Goal: Information Seeking & Learning: Learn about a topic

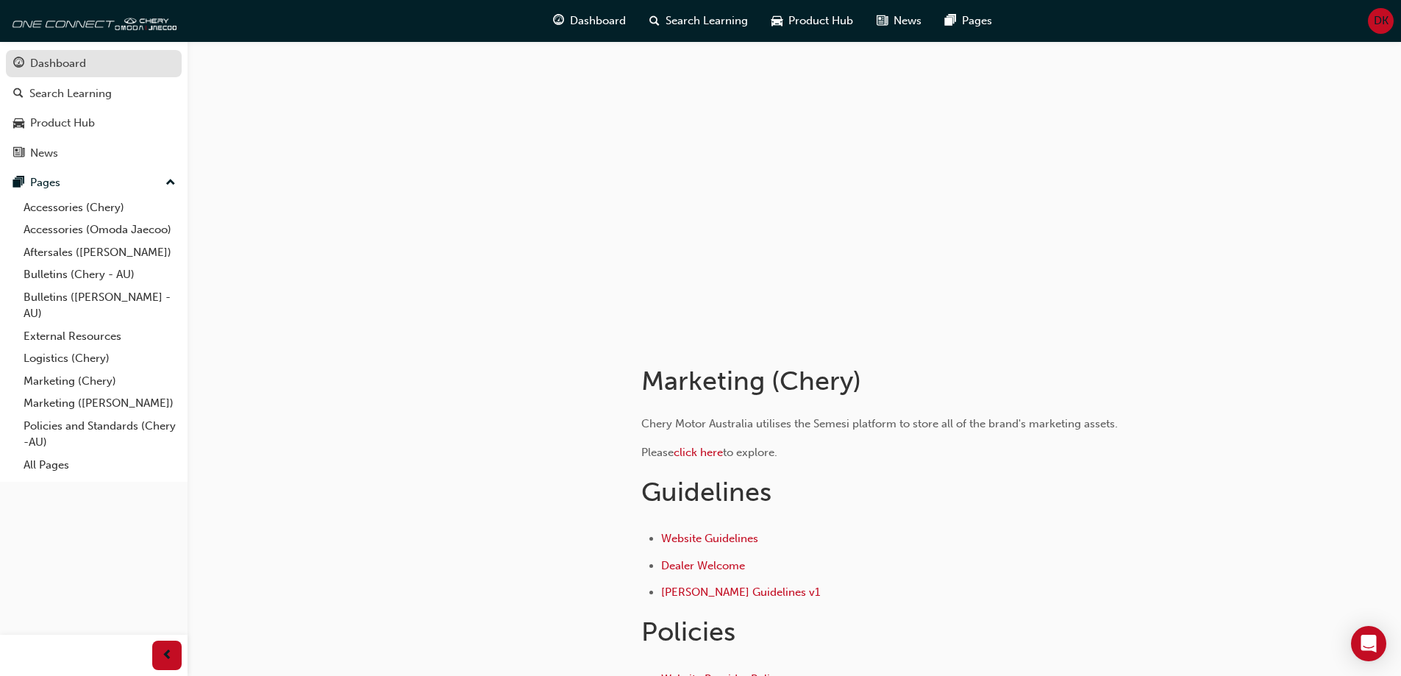
click at [68, 65] on div "Dashboard" at bounding box center [58, 63] width 56 height 17
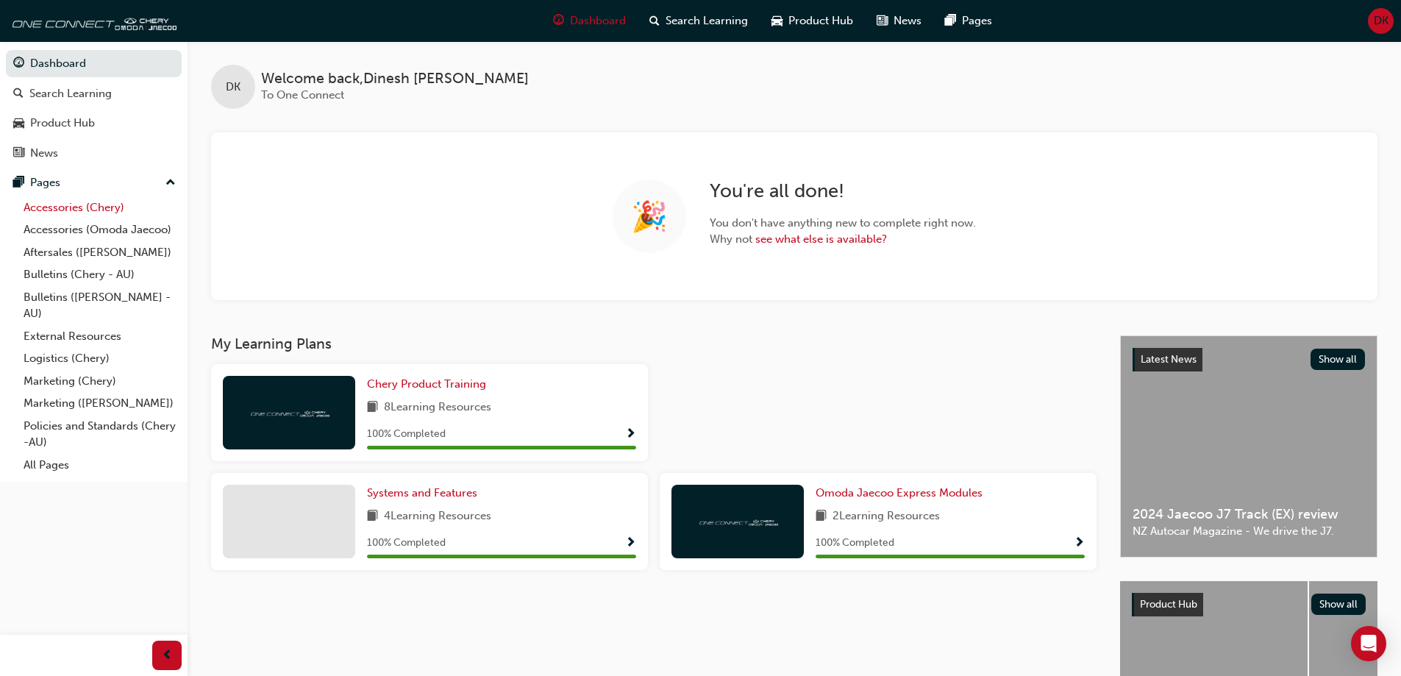
click at [82, 199] on link "Accessories (Chery)" at bounding box center [100, 207] width 164 height 23
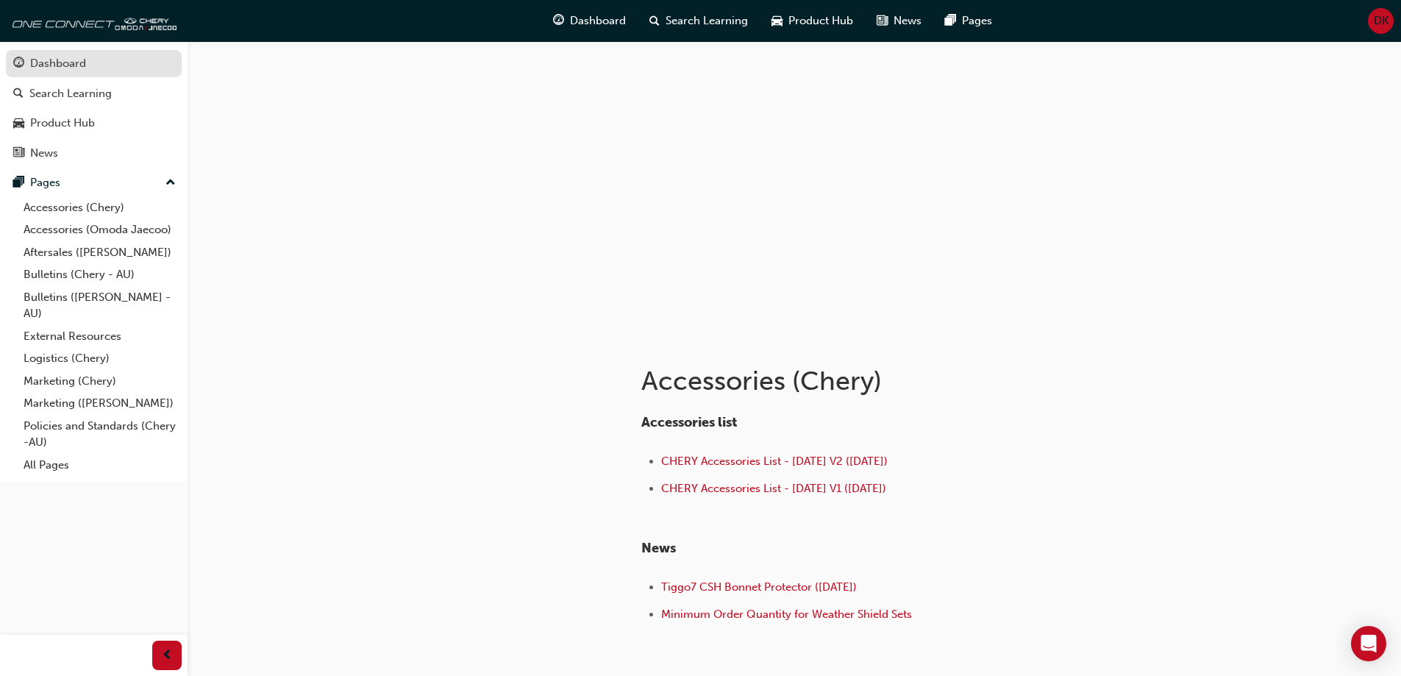
click at [72, 71] on div "Dashboard" at bounding box center [58, 63] width 56 height 17
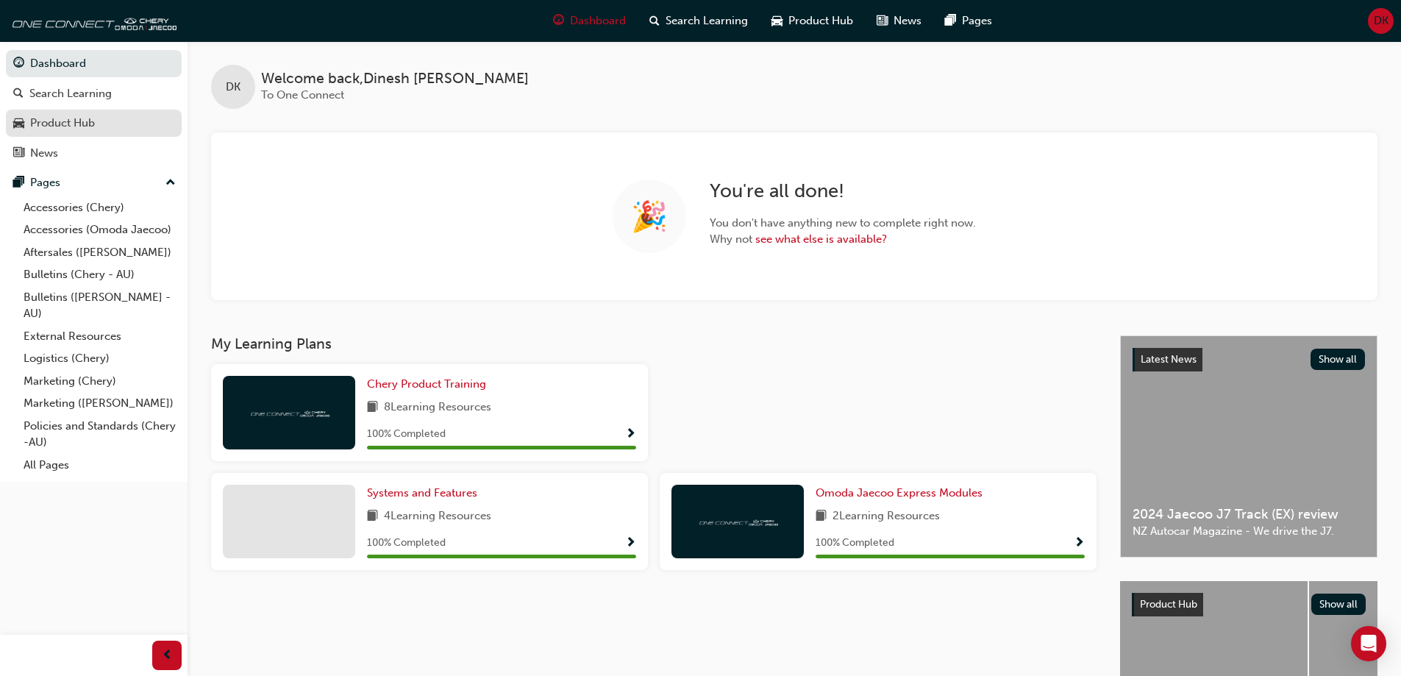
click at [65, 118] on div "Product Hub" at bounding box center [62, 123] width 65 height 17
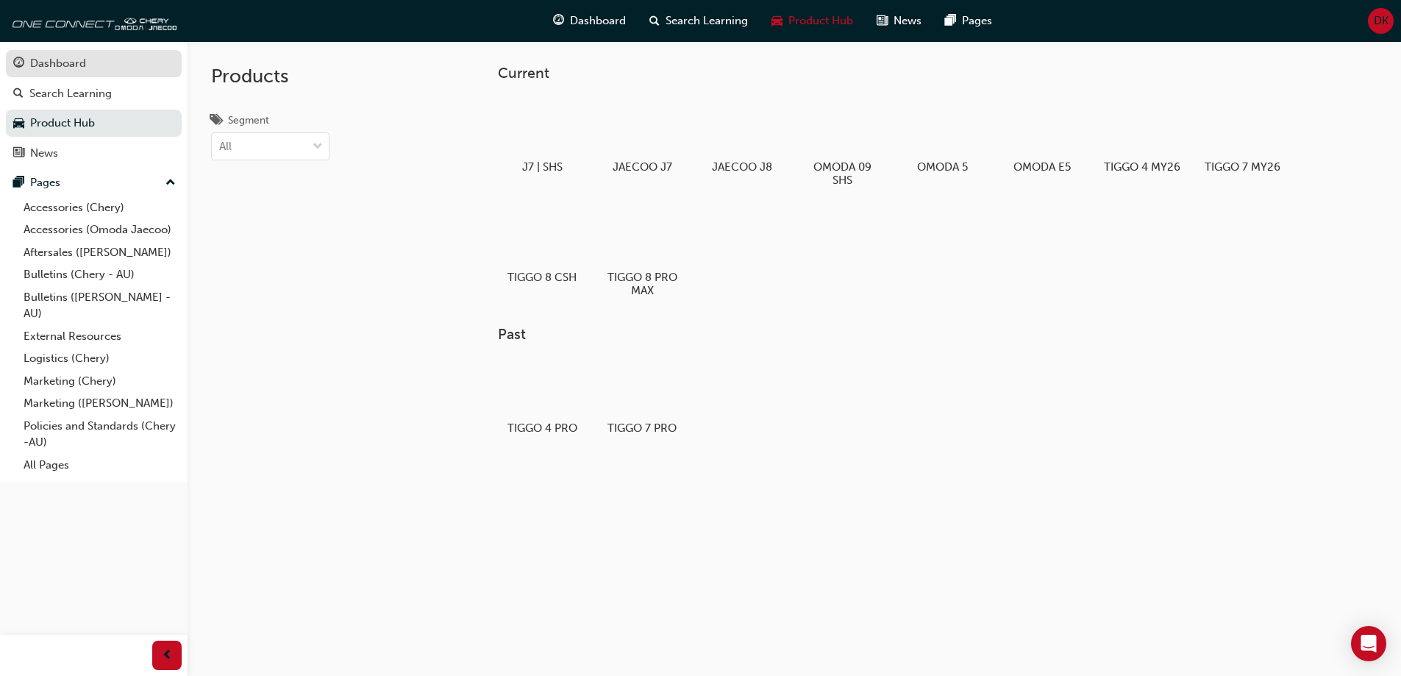
click at [63, 74] on link "Dashboard" at bounding box center [94, 63] width 176 height 27
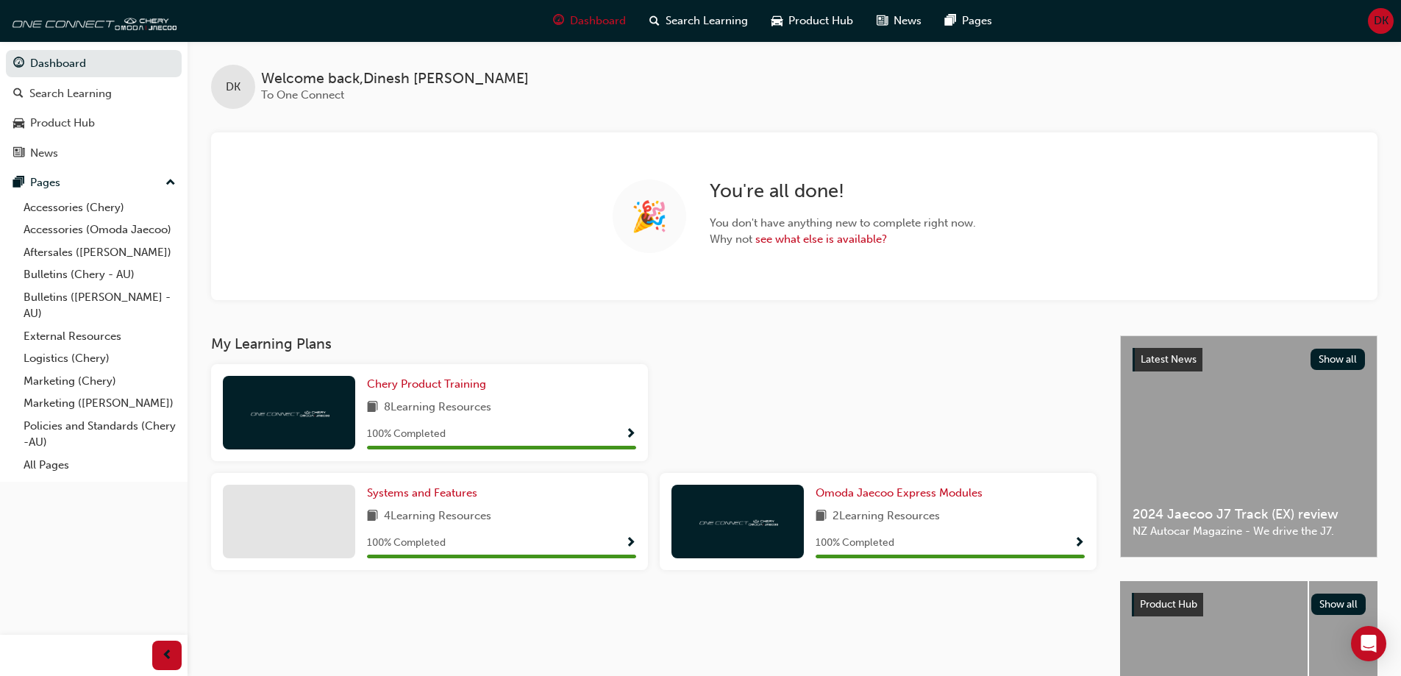
click at [1386, 24] on span "DK" at bounding box center [1381, 21] width 15 height 17
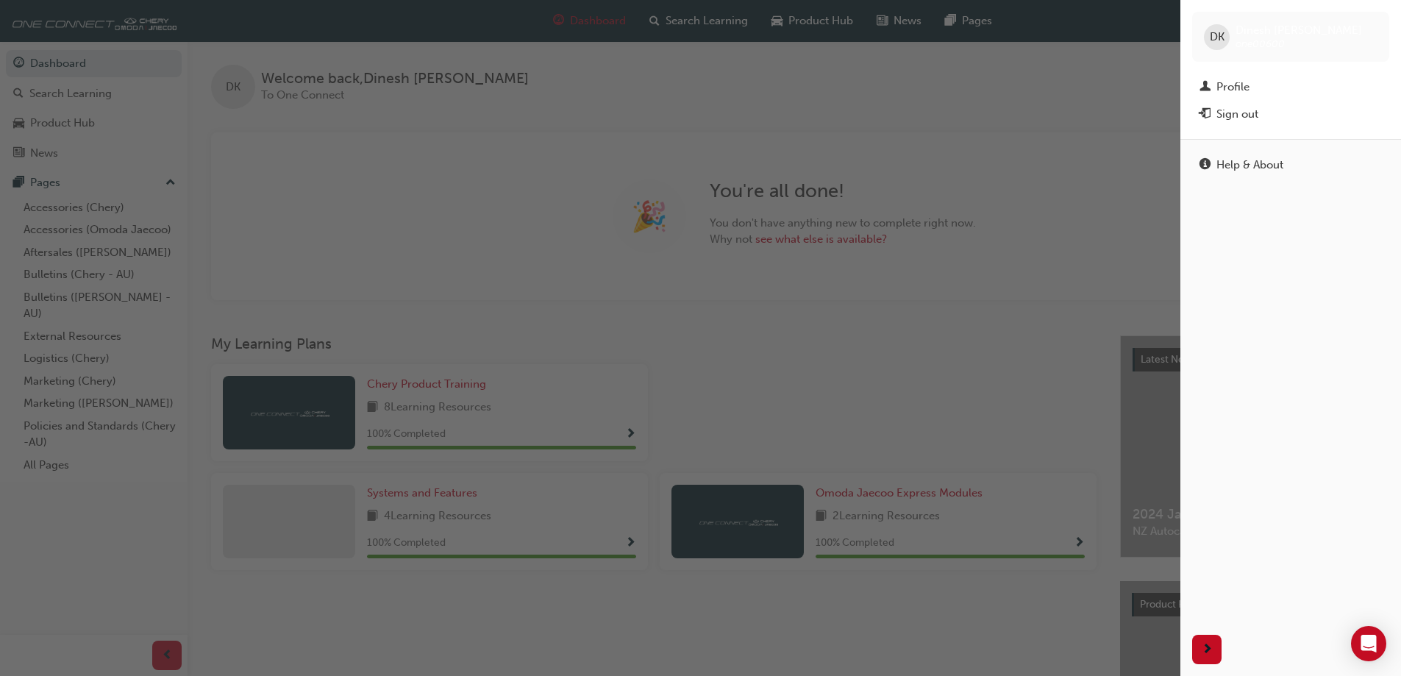
click at [1043, 101] on div "button" at bounding box center [590, 338] width 1180 height 676
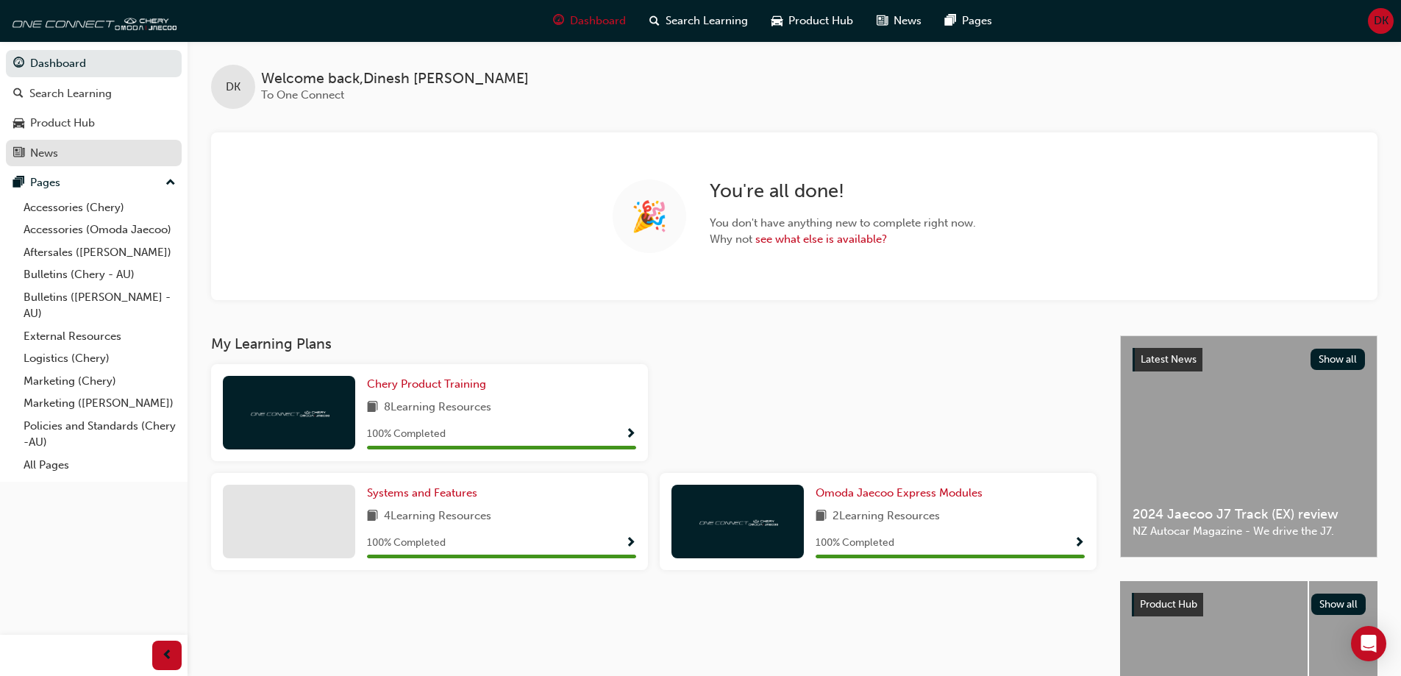
click at [77, 154] on div "News" at bounding box center [93, 153] width 161 height 18
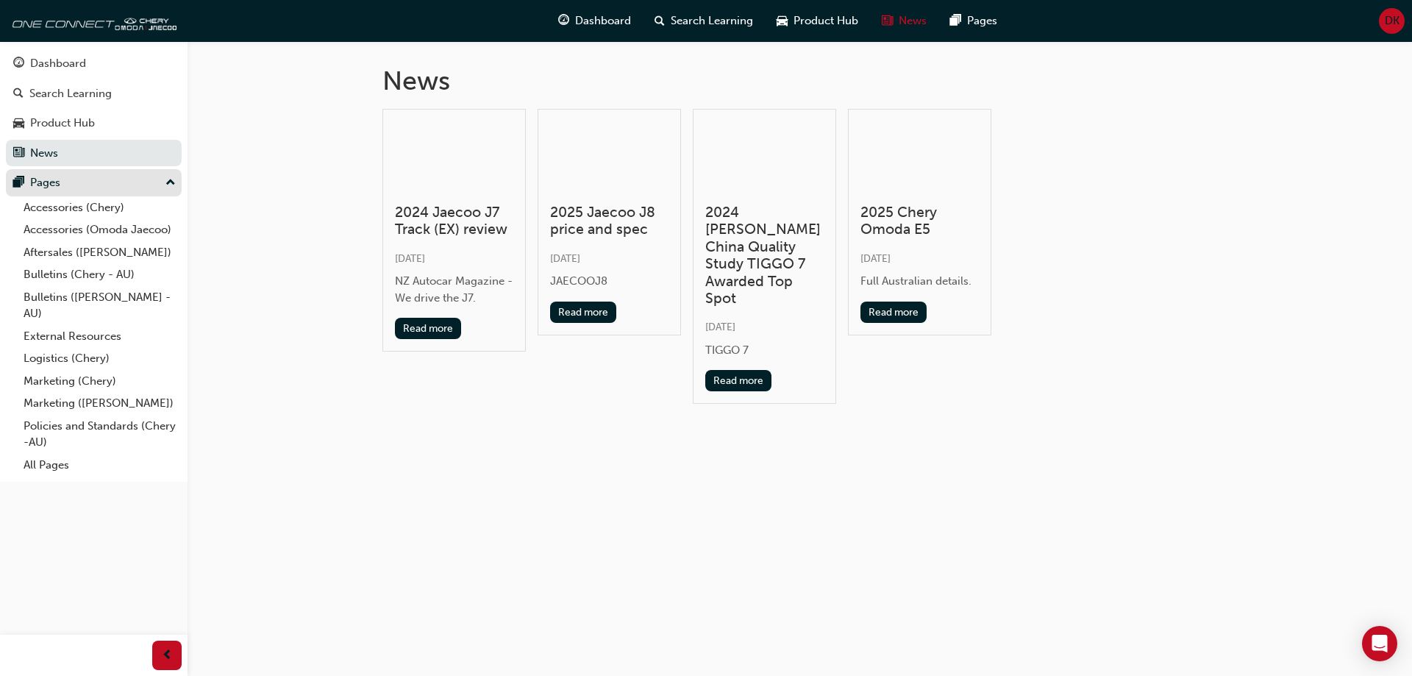
click at [71, 178] on div "Pages" at bounding box center [93, 183] width 161 height 18
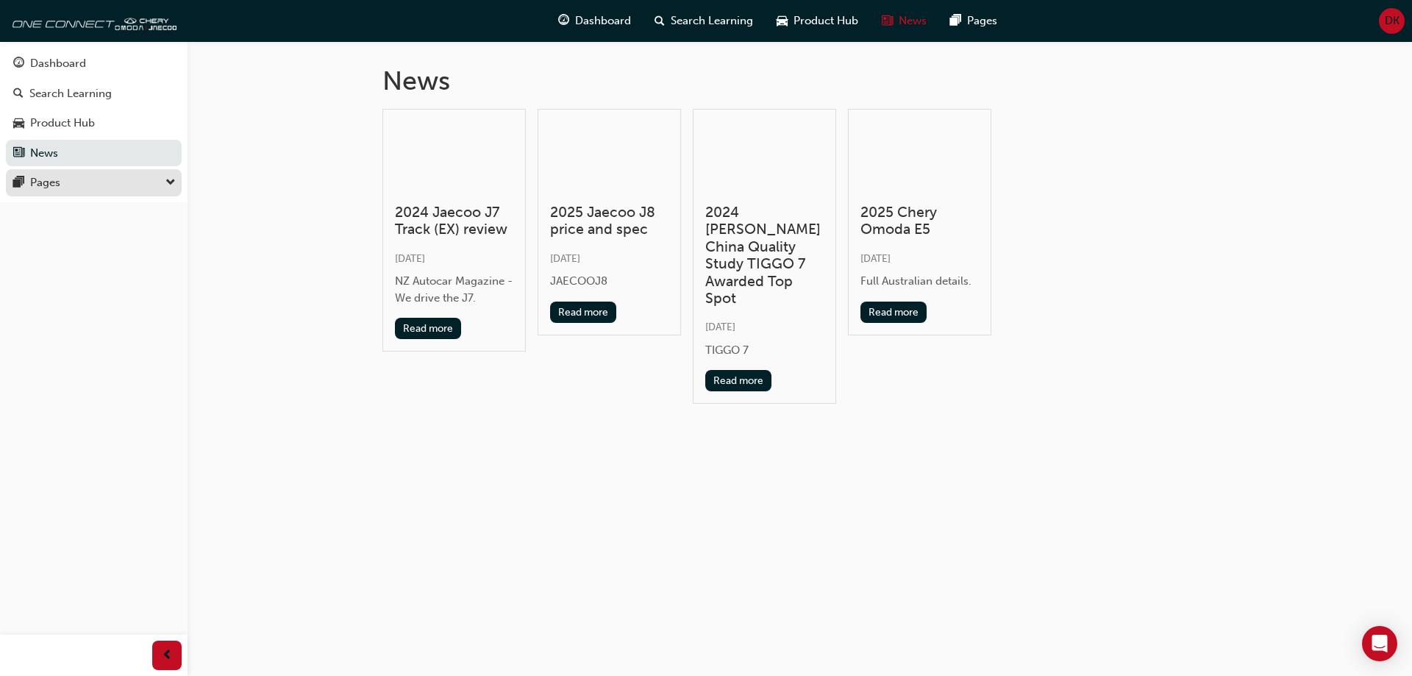
click at [71, 179] on div "Pages" at bounding box center [93, 183] width 161 height 18
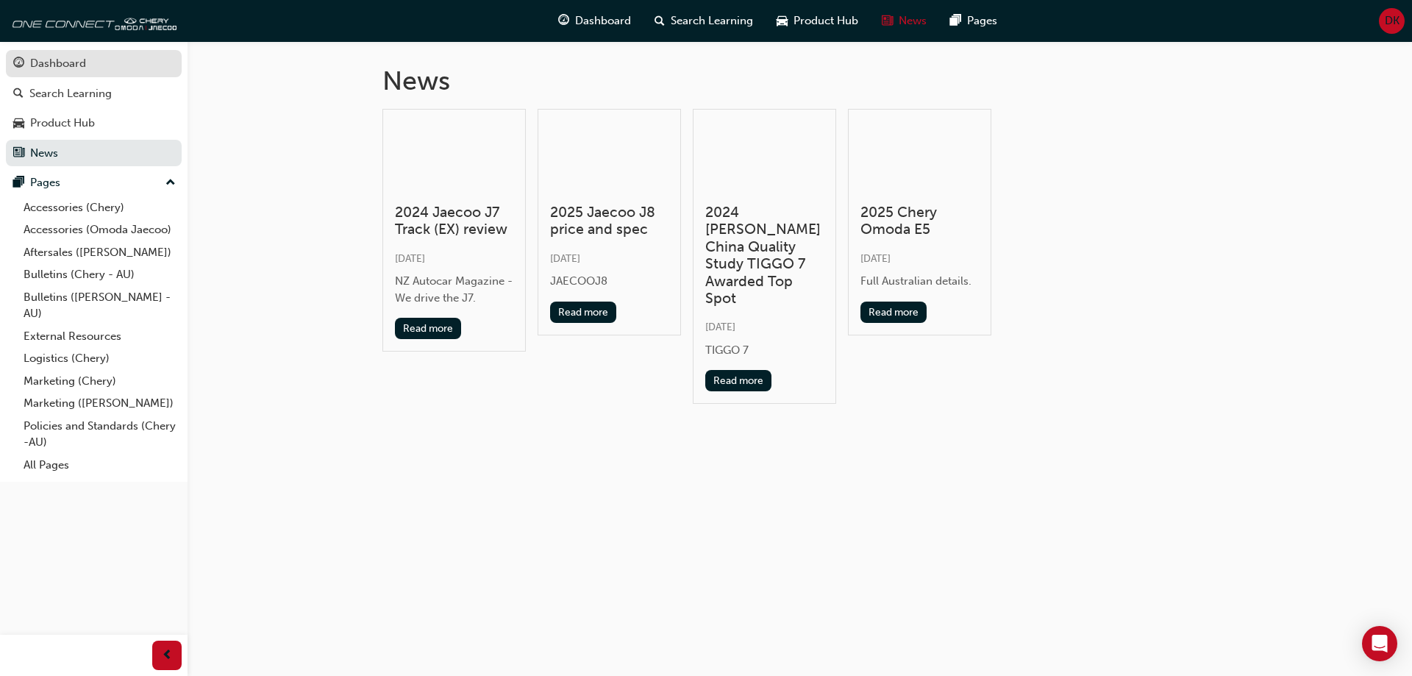
click at [54, 63] on div "Dashboard" at bounding box center [58, 63] width 56 height 17
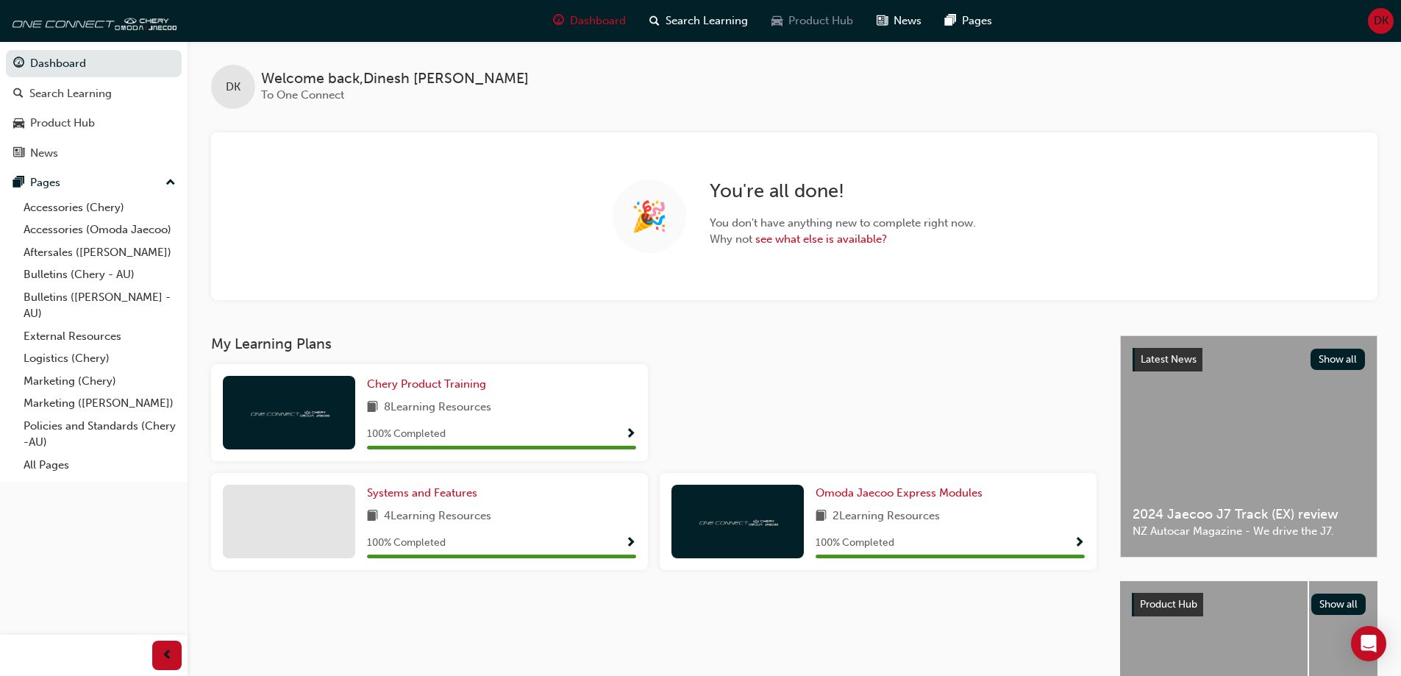
click at [807, 23] on span "Product Hub" at bounding box center [820, 21] width 65 height 17
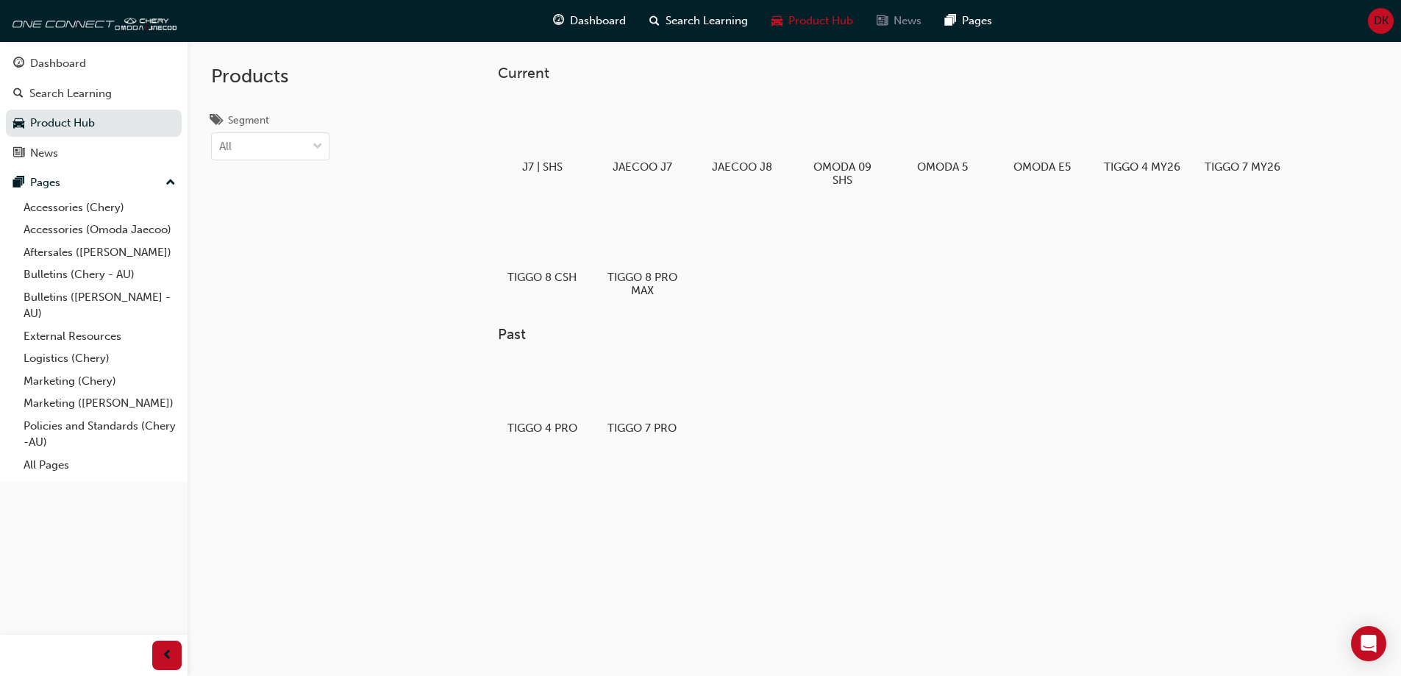
click at [902, 32] on div "News" at bounding box center [899, 21] width 68 height 30
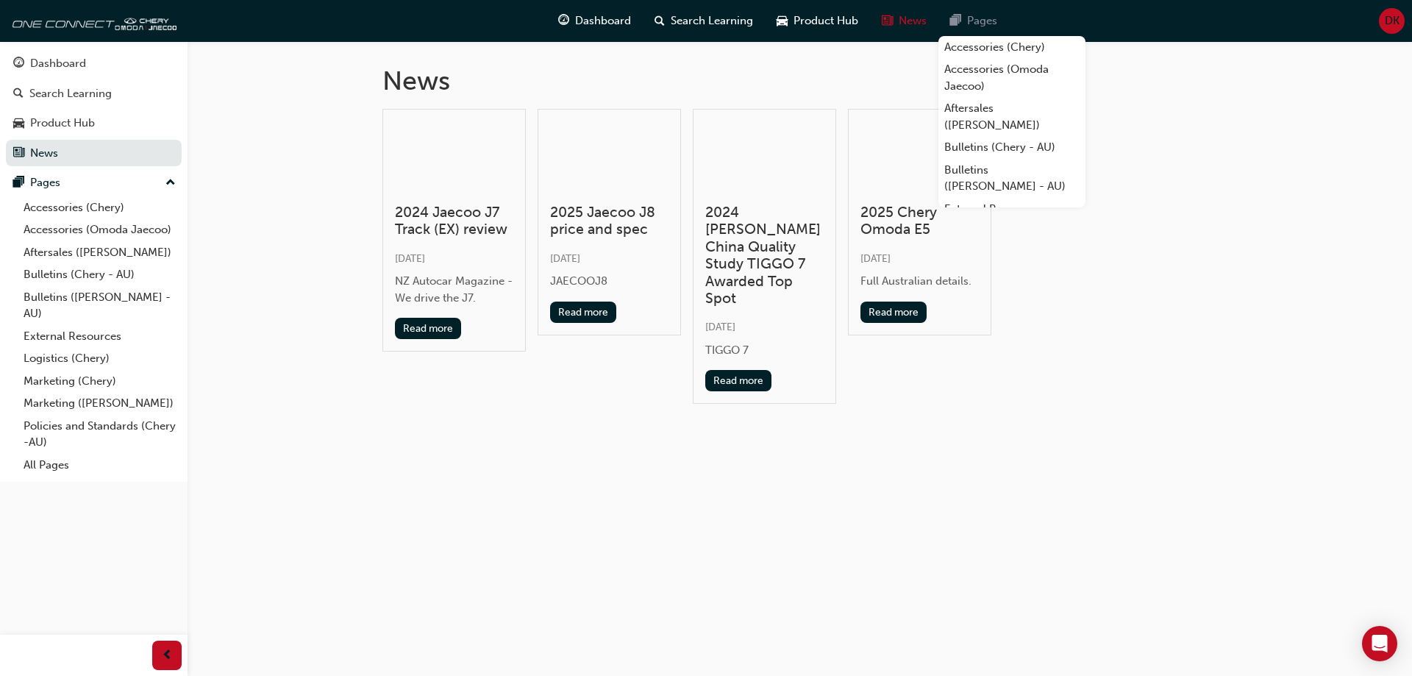
click at [976, 19] on span "Pages" at bounding box center [982, 21] width 30 height 17
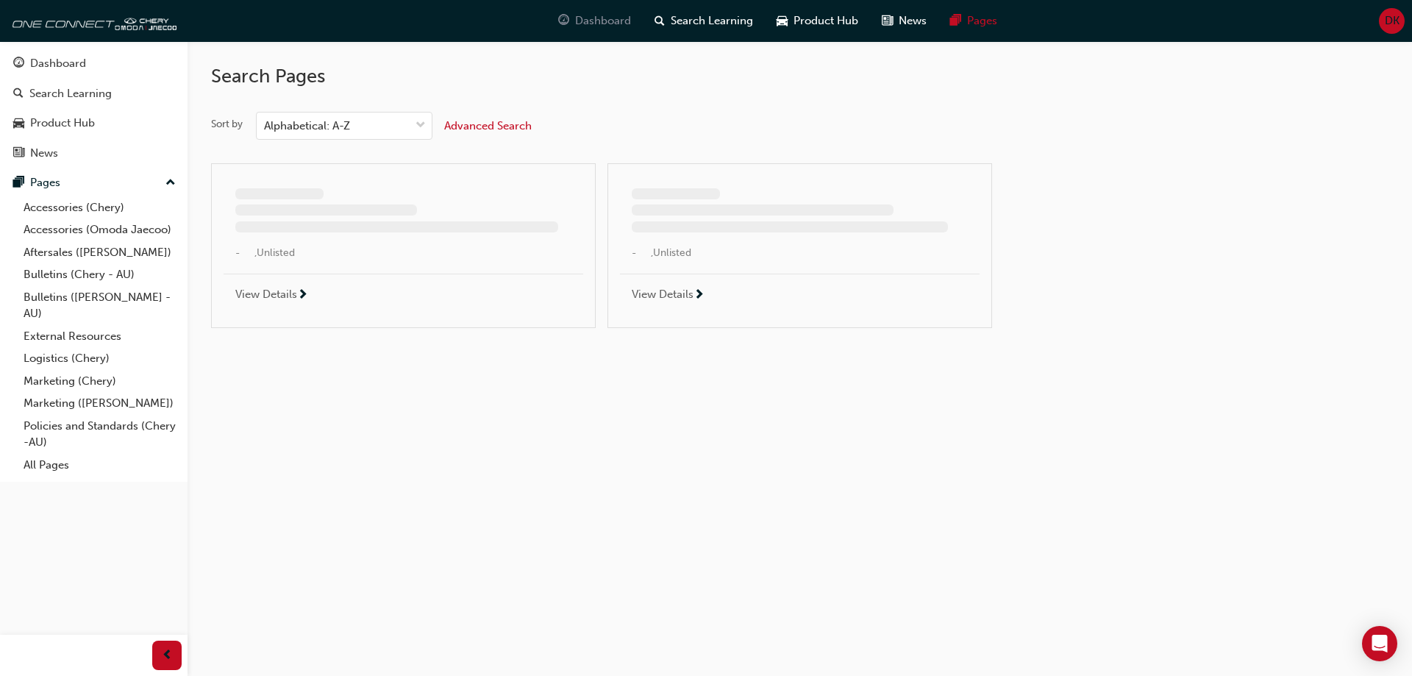
click at [596, 17] on span "Dashboard" at bounding box center [603, 21] width 56 height 17
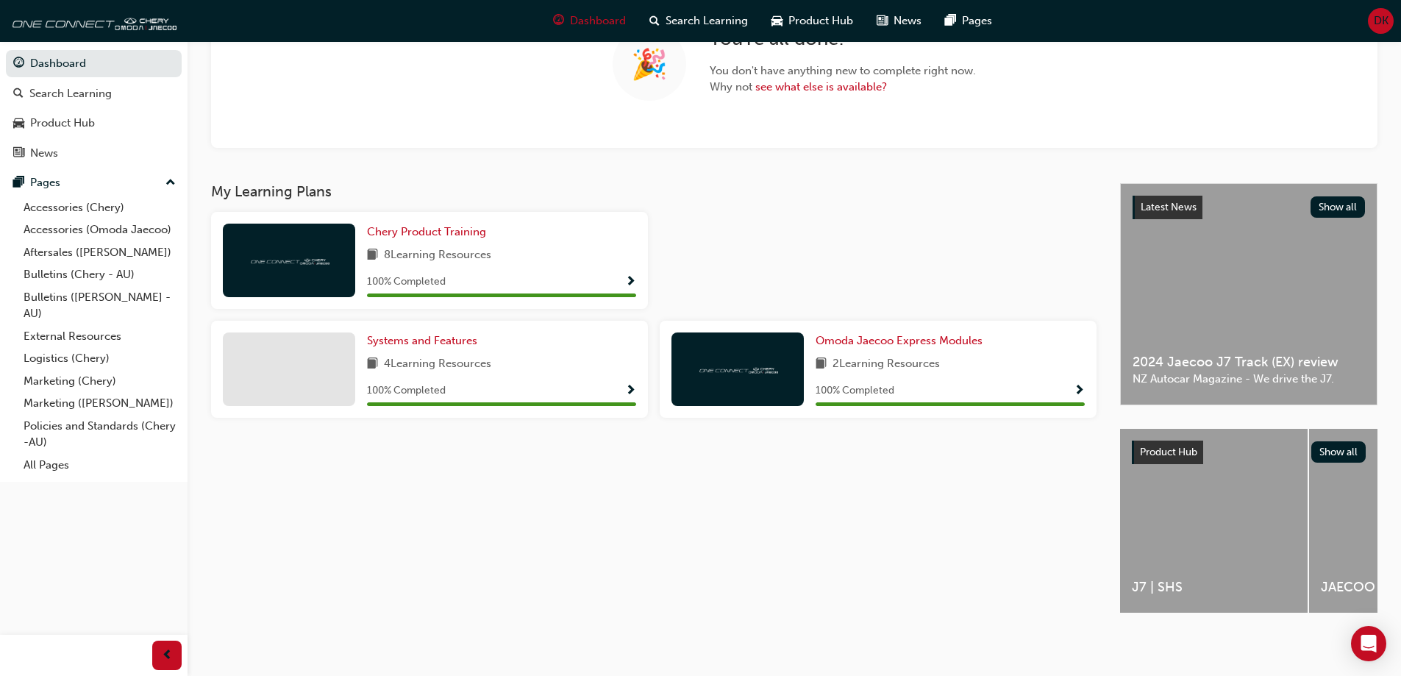
scroll to position [158, 0]
click at [103, 210] on link "Accessories (Chery)" at bounding box center [100, 207] width 164 height 23
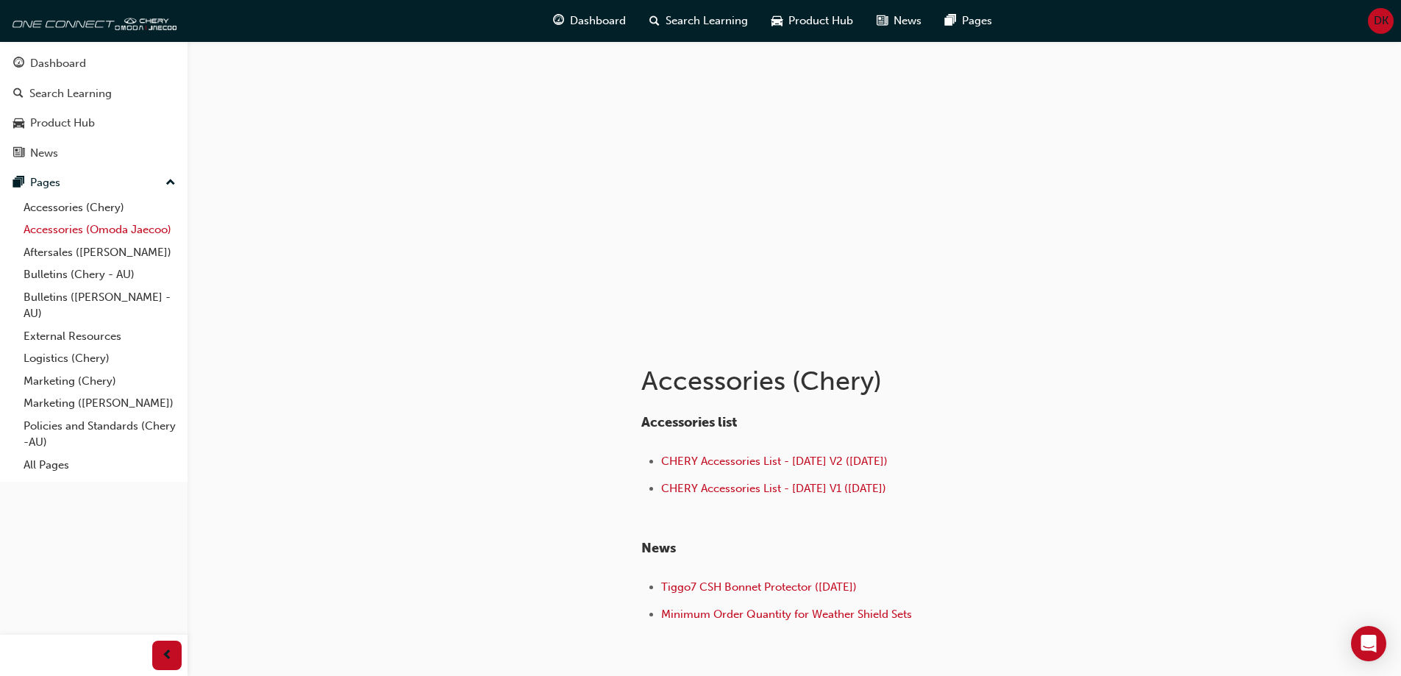
click at [102, 232] on link "Accessories (Omoda Jaecoo)" at bounding box center [100, 229] width 164 height 23
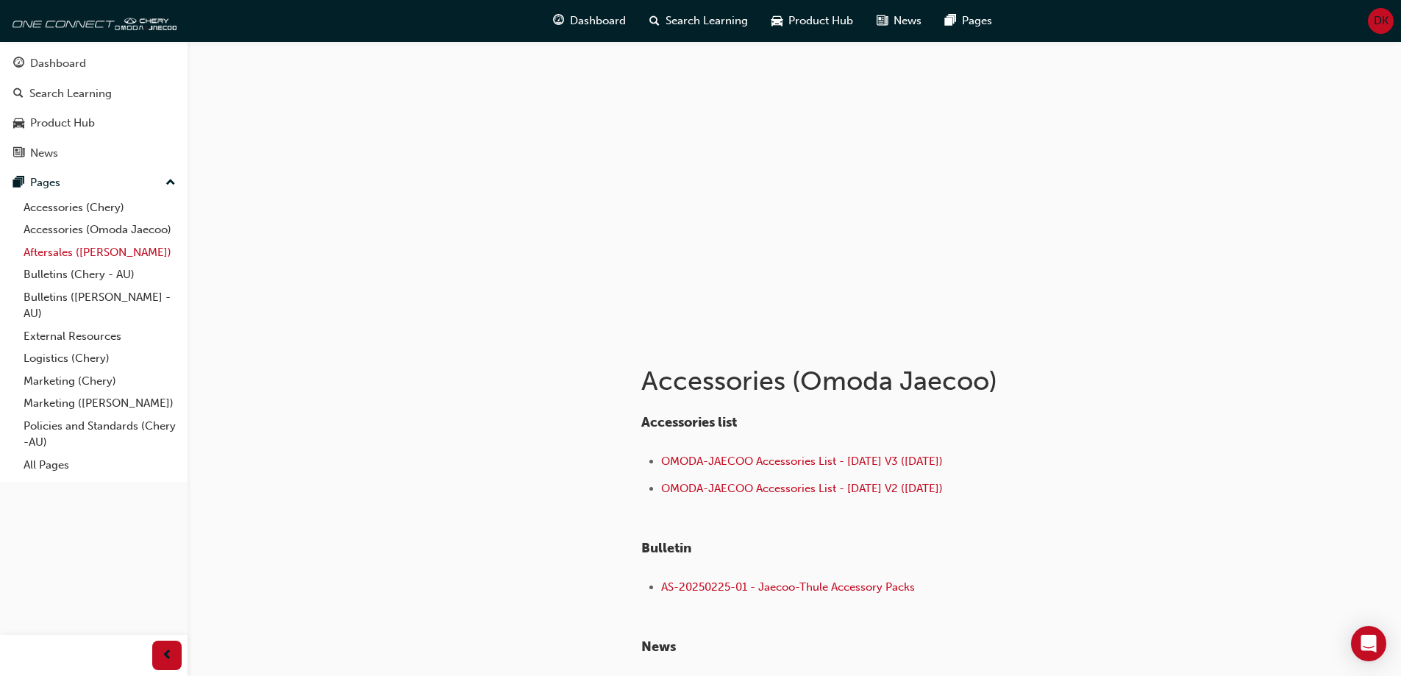
click at [119, 246] on link "Aftersales ([PERSON_NAME])" at bounding box center [100, 252] width 164 height 23
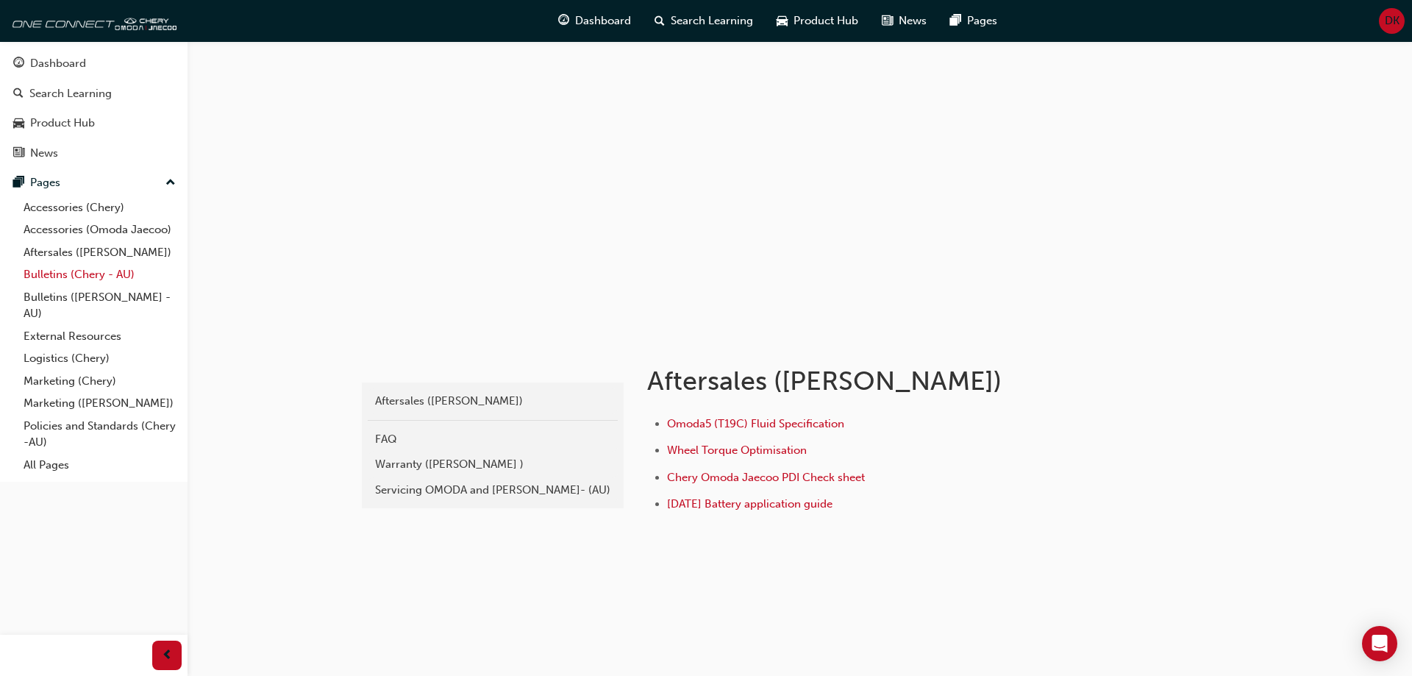
click at [107, 270] on link "Bulletins (Chery - AU)" at bounding box center [100, 274] width 164 height 23
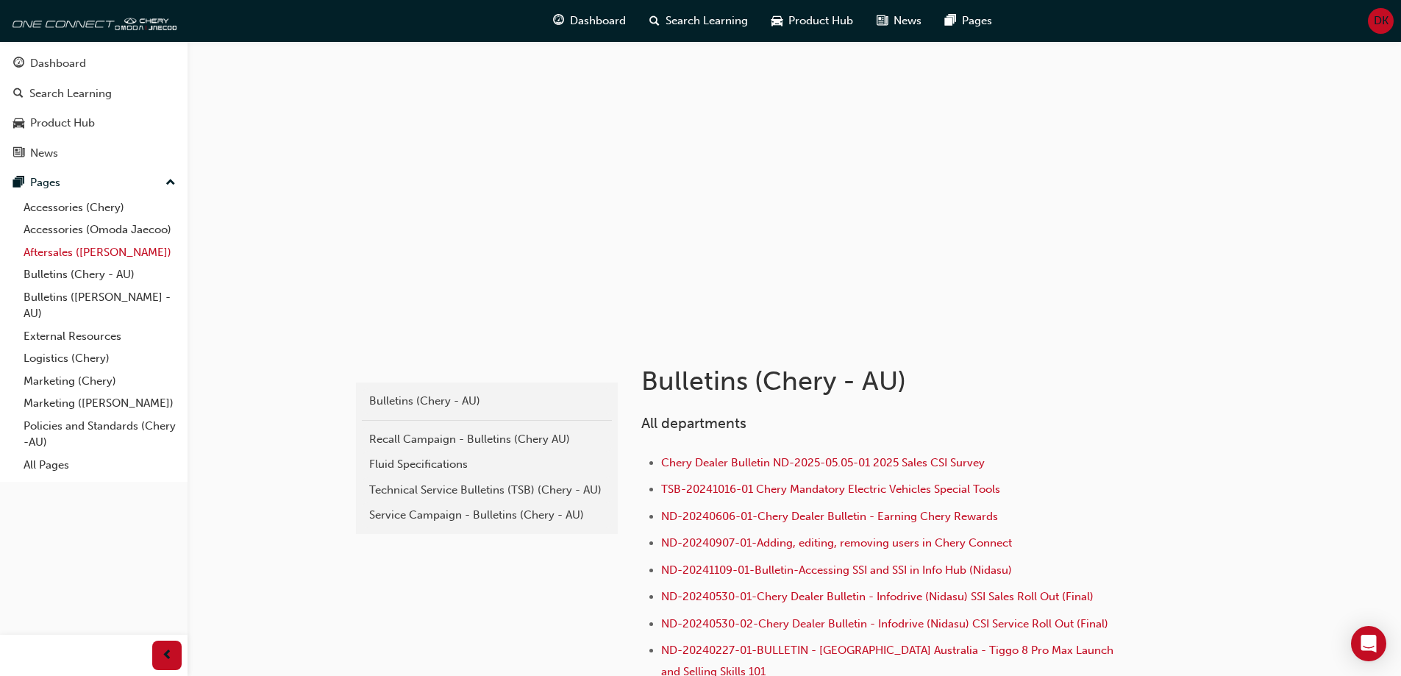
click at [115, 243] on link "Aftersales ([PERSON_NAME])" at bounding box center [100, 252] width 164 height 23
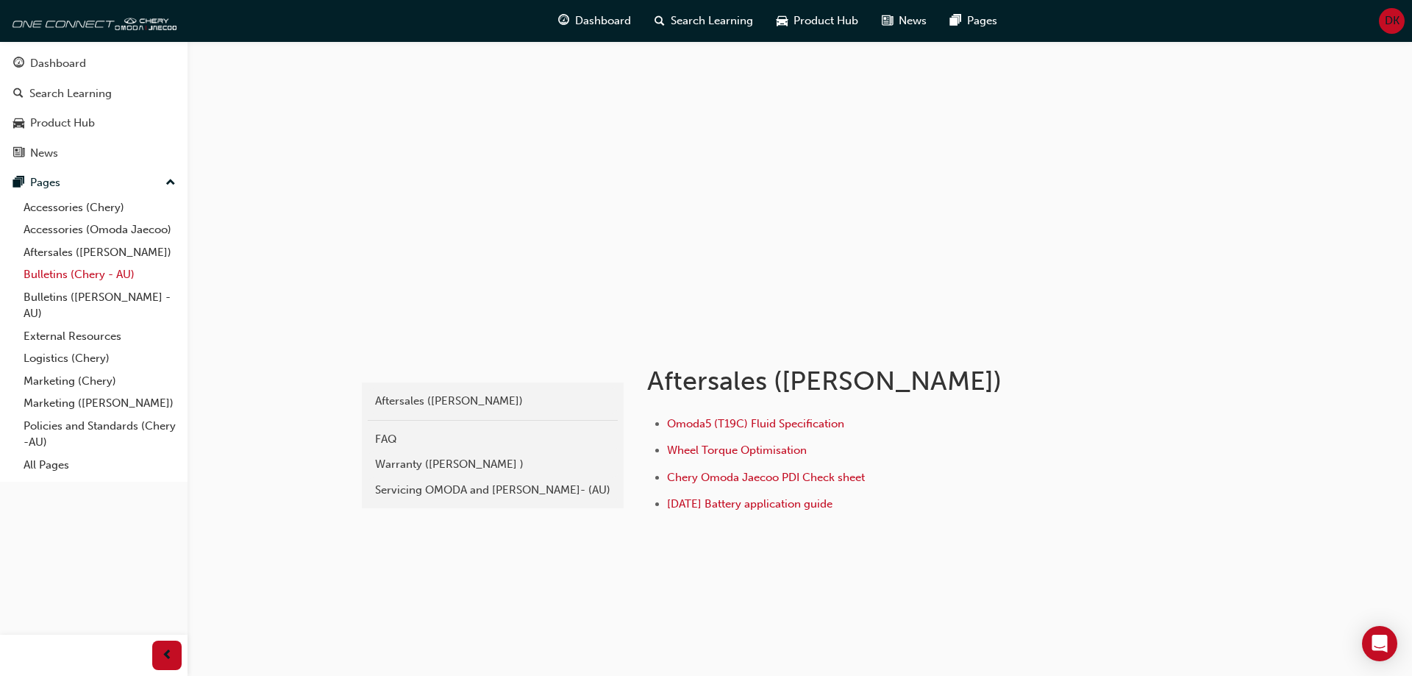
click at [107, 276] on link "Bulletins (Chery - AU)" at bounding box center [100, 274] width 164 height 23
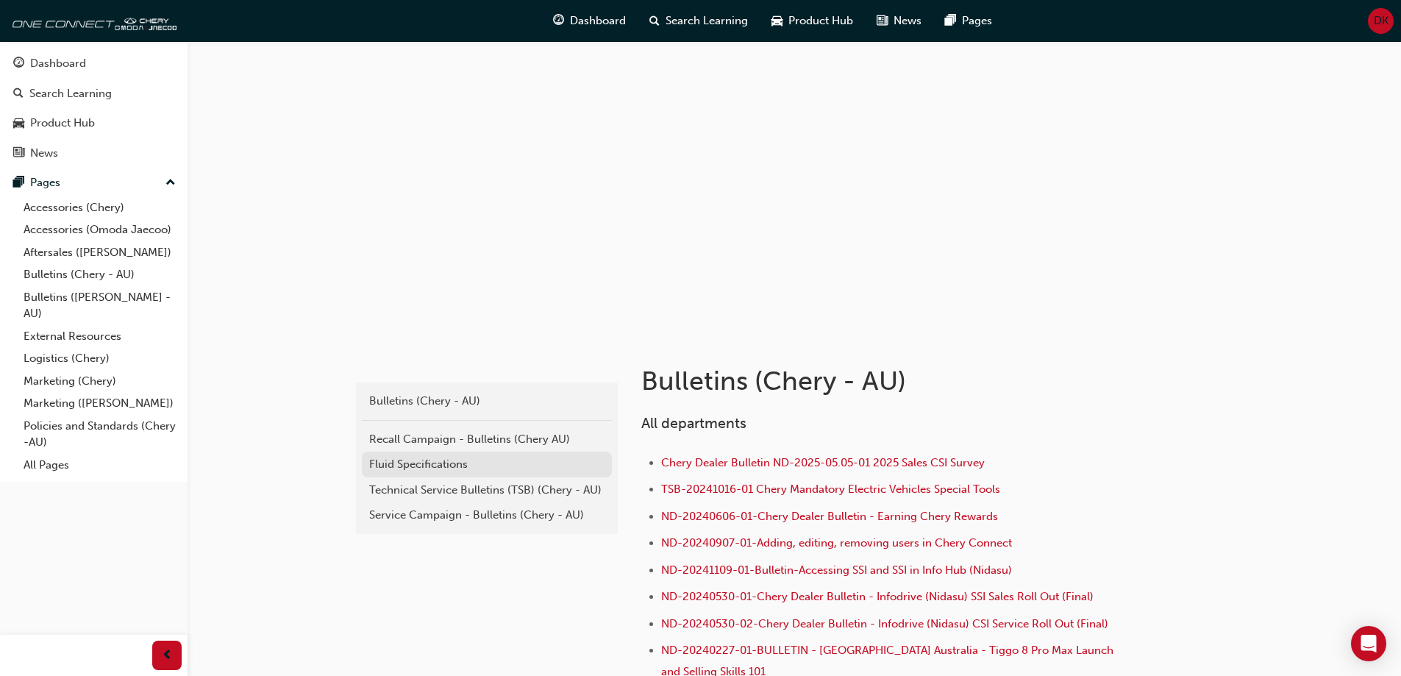
click at [432, 463] on div "Fluid Specifications" at bounding box center [486, 464] width 235 height 17
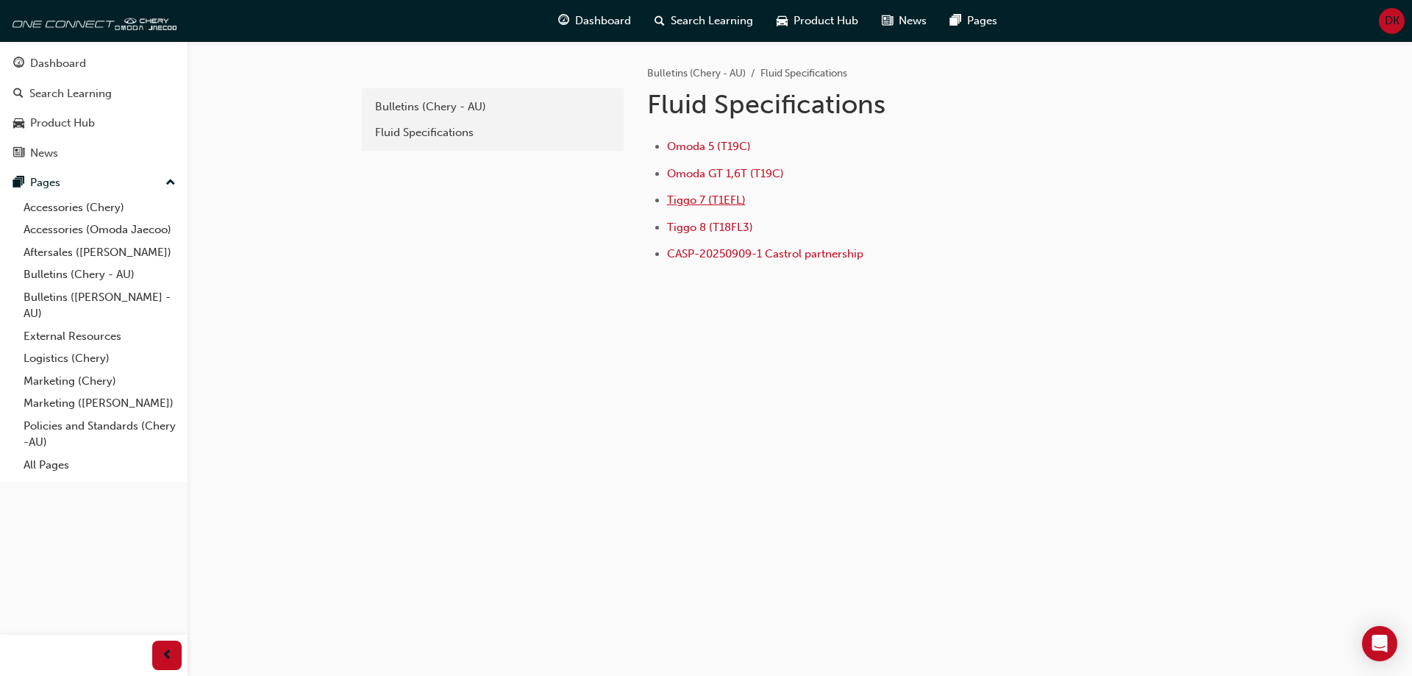
click at [718, 196] on span "Tiggo 7 (T1EFL)" at bounding box center [706, 199] width 79 height 13
click at [74, 64] on div "Dashboard" at bounding box center [58, 63] width 56 height 17
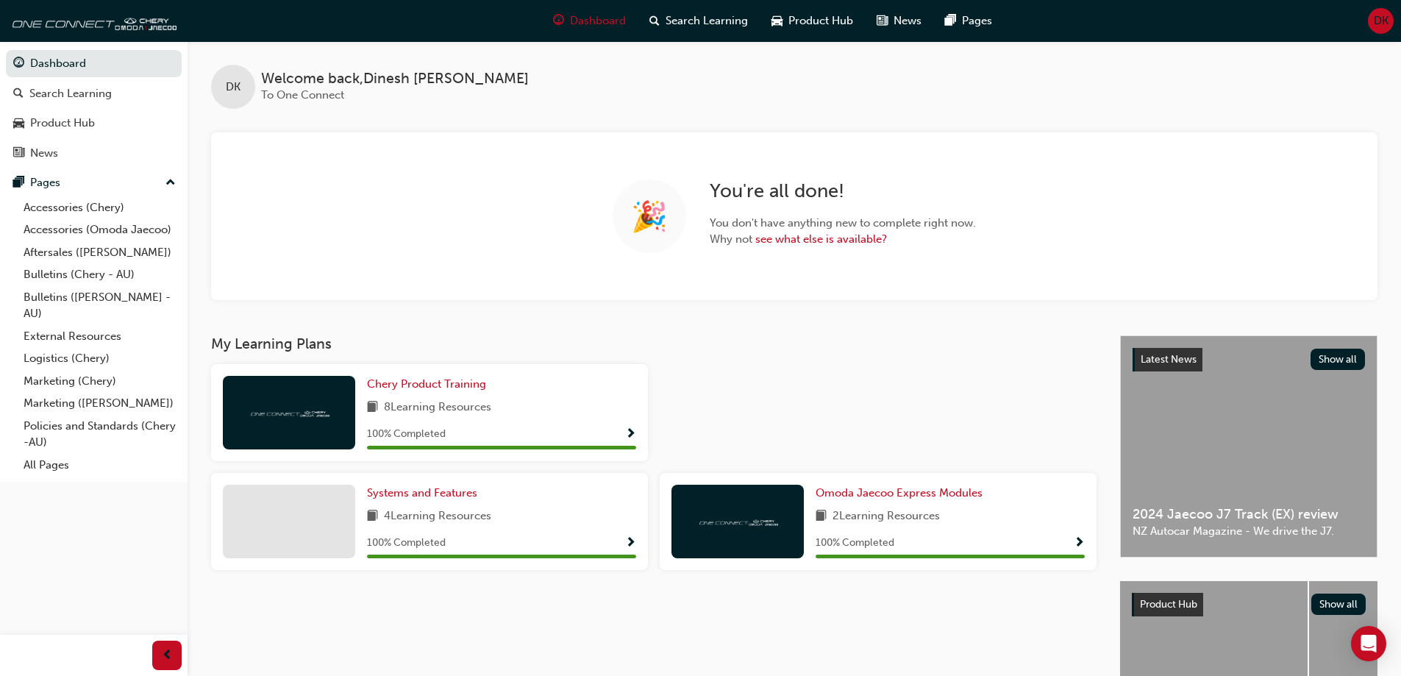
click at [754, 347] on h3 "My Learning Plans" at bounding box center [653, 343] width 885 height 17
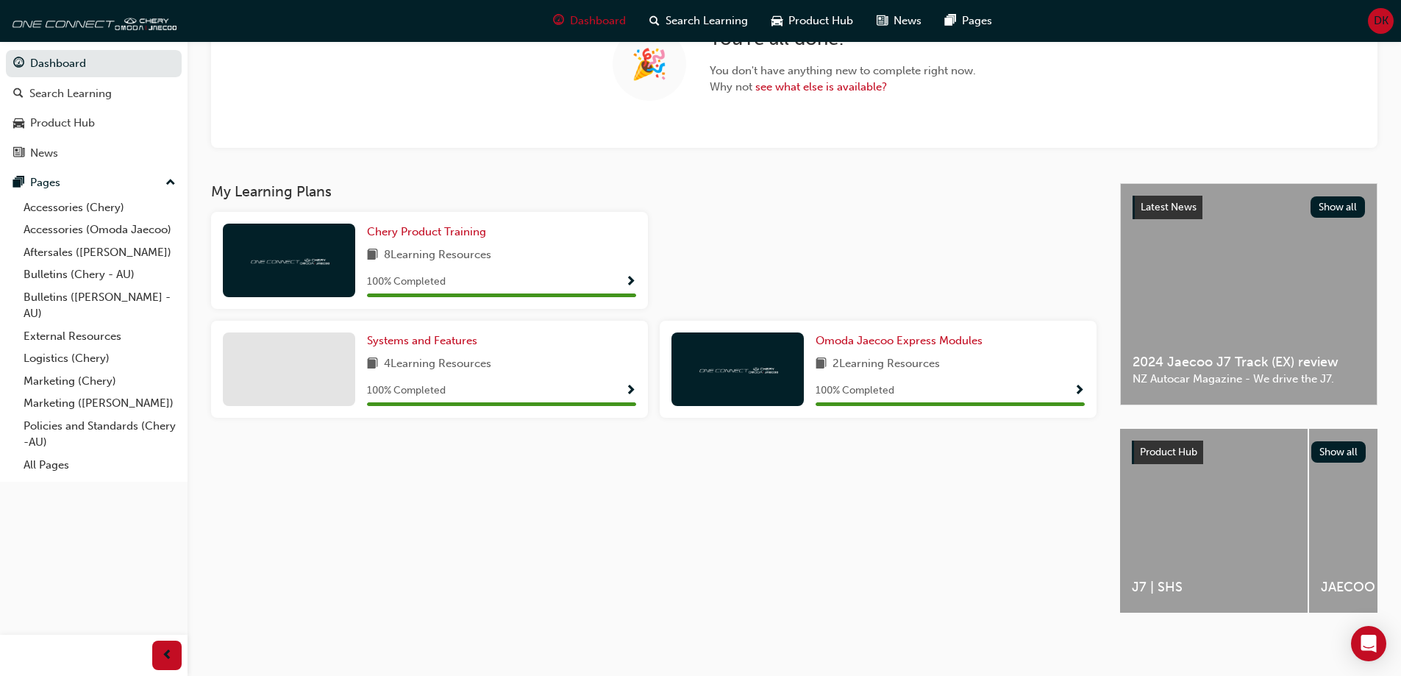
scroll to position [74, 0]
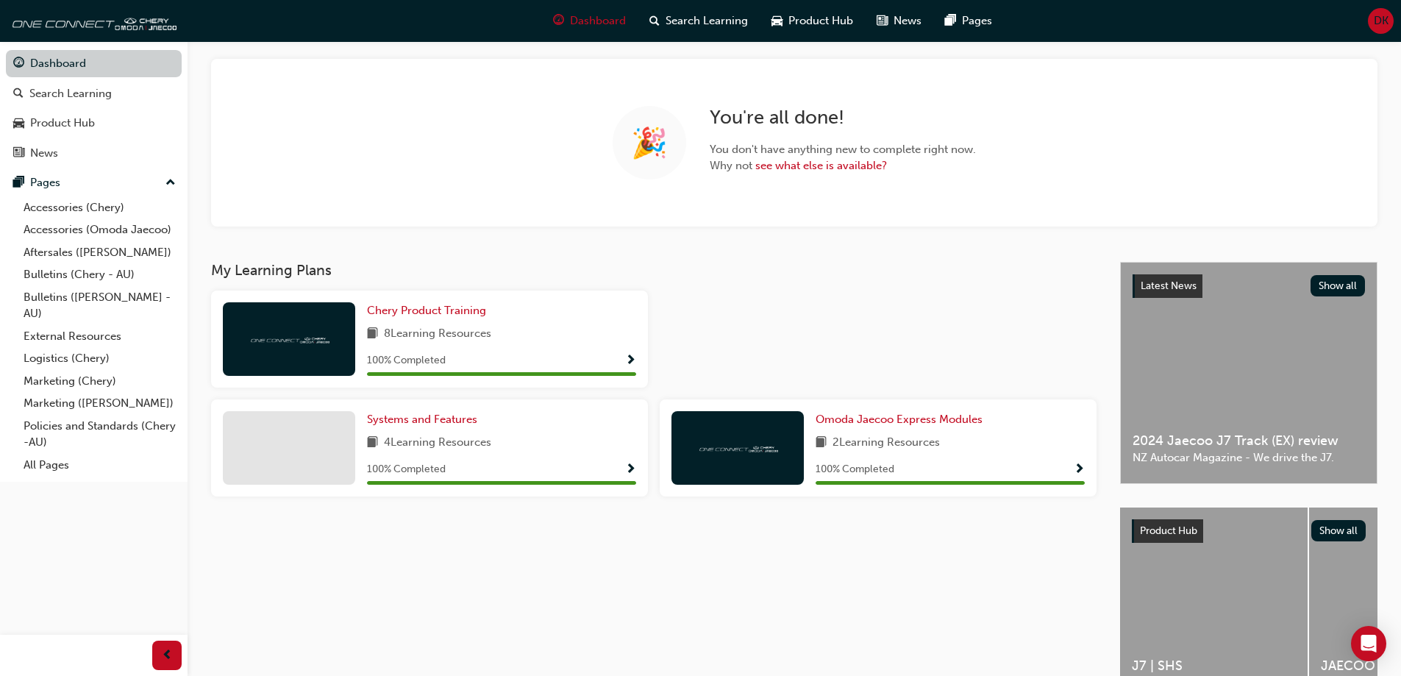
click at [66, 63] on link "Dashboard" at bounding box center [94, 63] width 176 height 27
click at [100, 90] on div "Search Learning" at bounding box center [70, 93] width 82 height 17
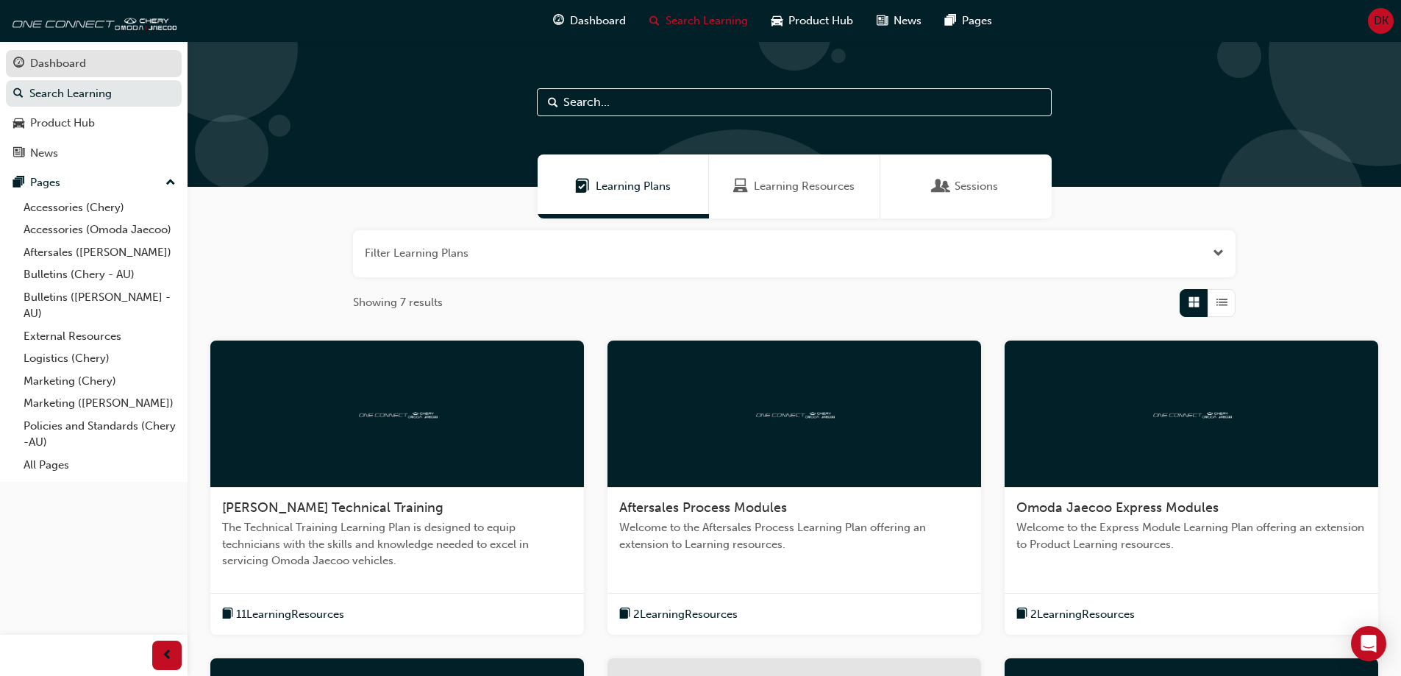
click at [99, 60] on div "Dashboard" at bounding box center [93, 63] width 161 height 18
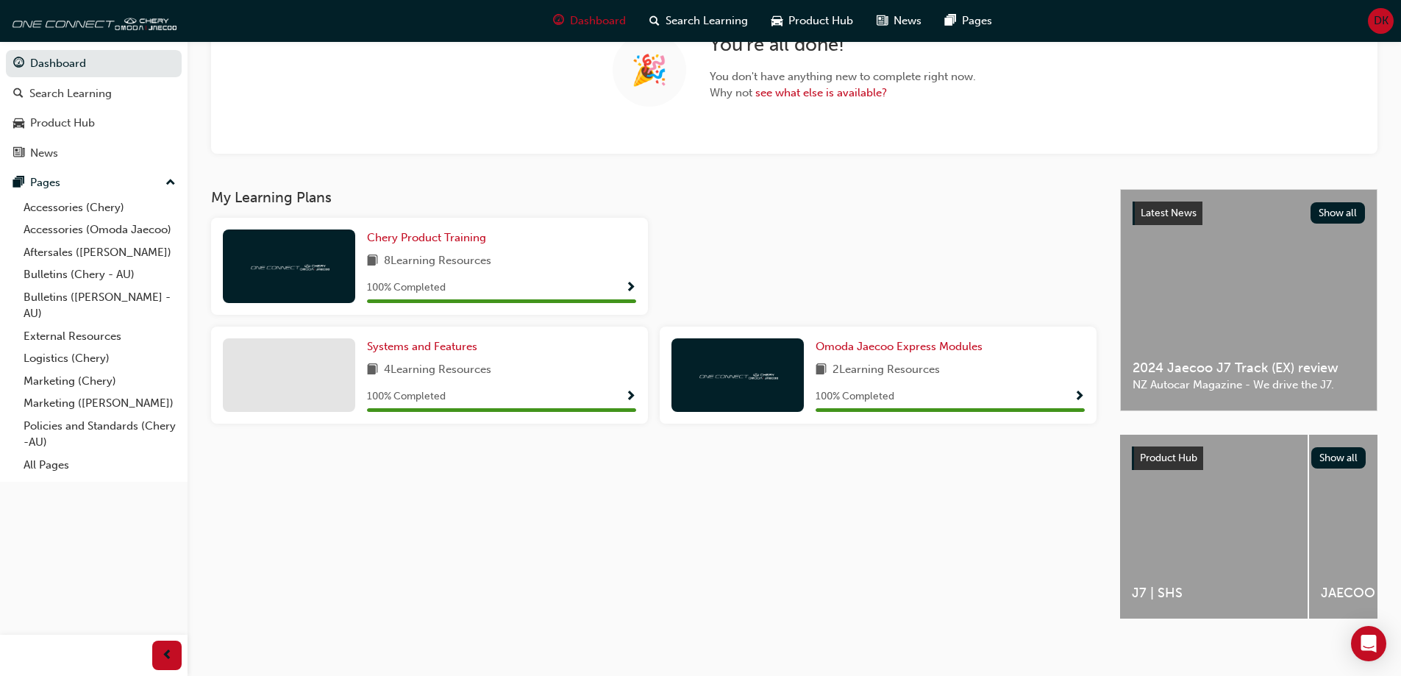
scroll to position [158, 0]
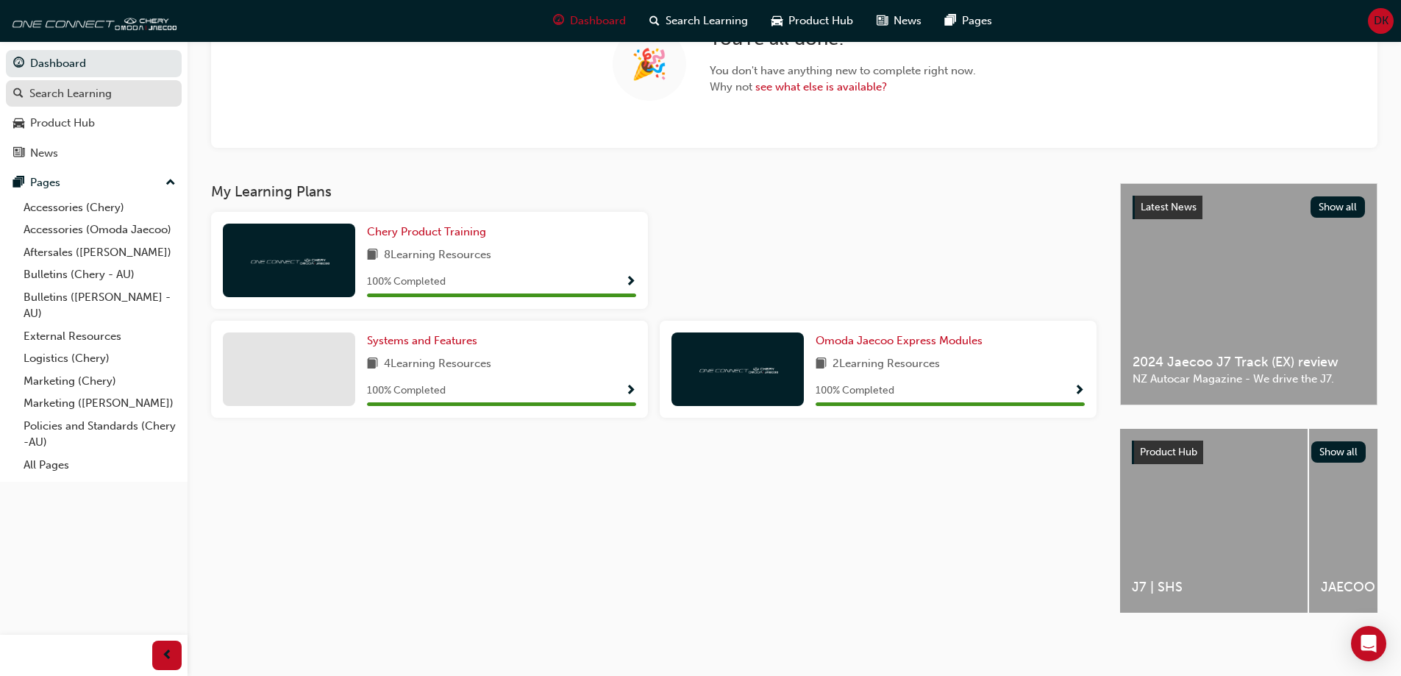
click at [63, 95] on div "Search Learning" at bounding box center [70, 93] width 82 height 17
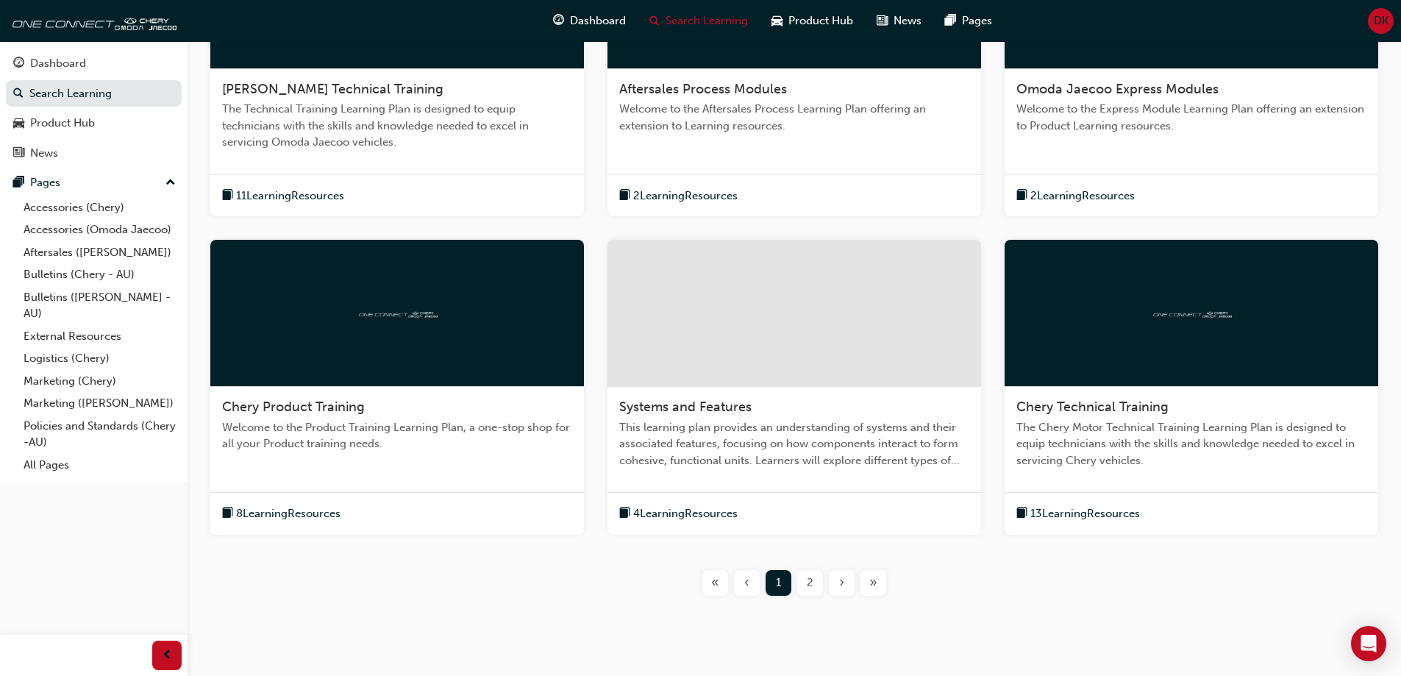
scroll to position [441, 0]
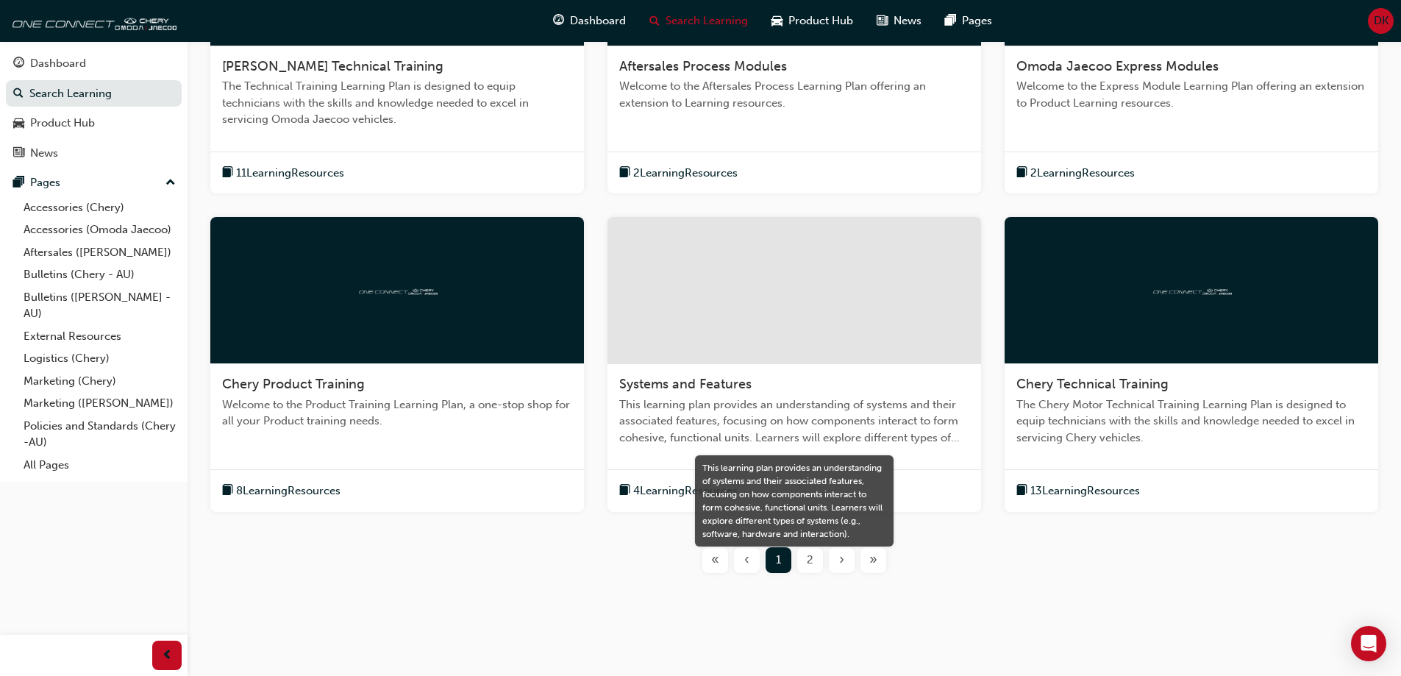
click at [805, 412] on span "This learning plan provides an understanding of systems and their associated fe…" at bounding box center [794, 421] width 350 height 50
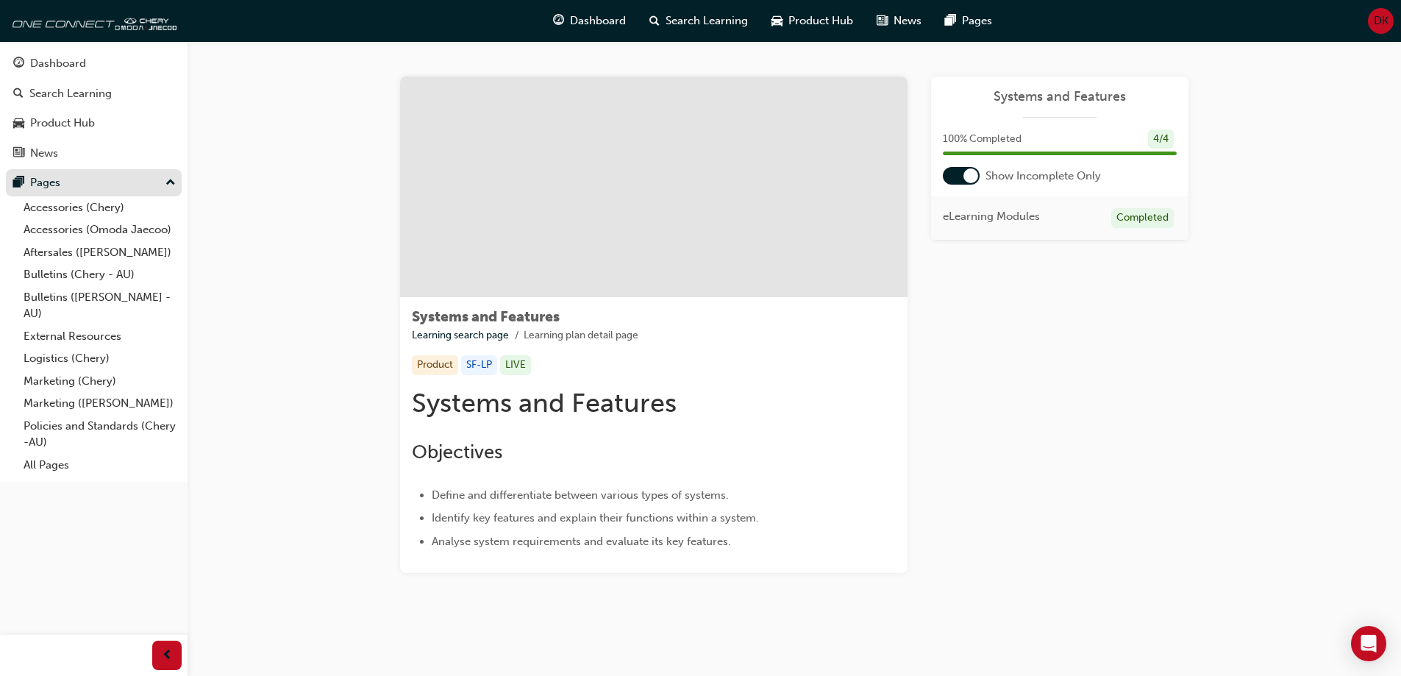
click at [66, 188] on div "Pages" at bounding box center [93, 183] width 161 height 18
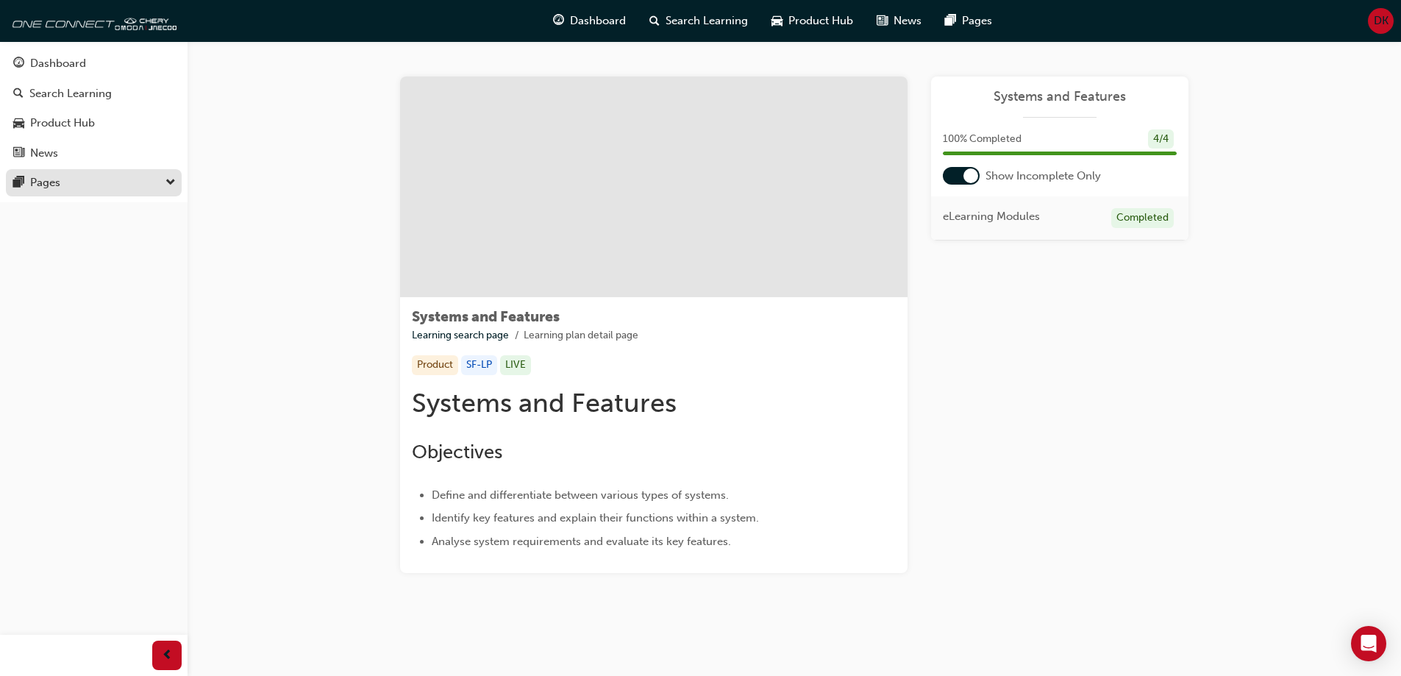
click at [66, 189] on div "Pages" at bounding box center [93, 183] width 161 height 18
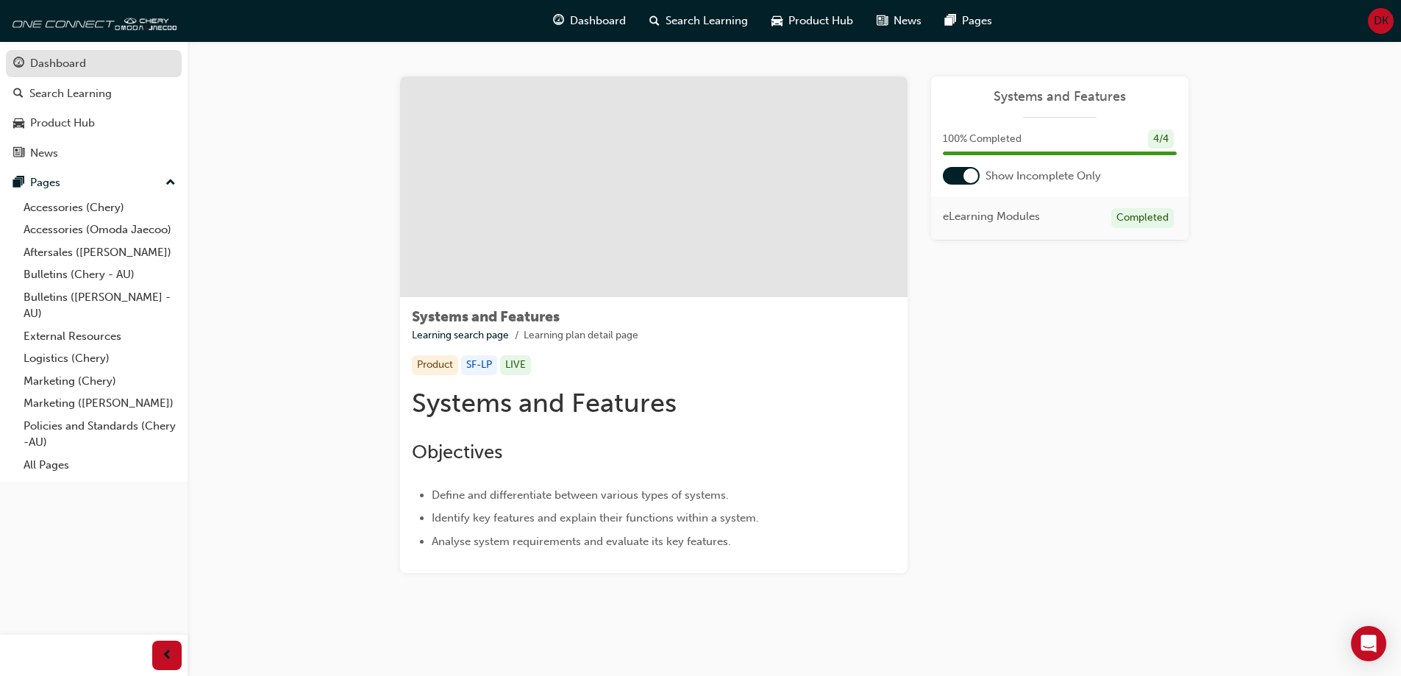
click at [56, 60] on div "Dashboard" at bounding box center [58, 63] width 56 height 17
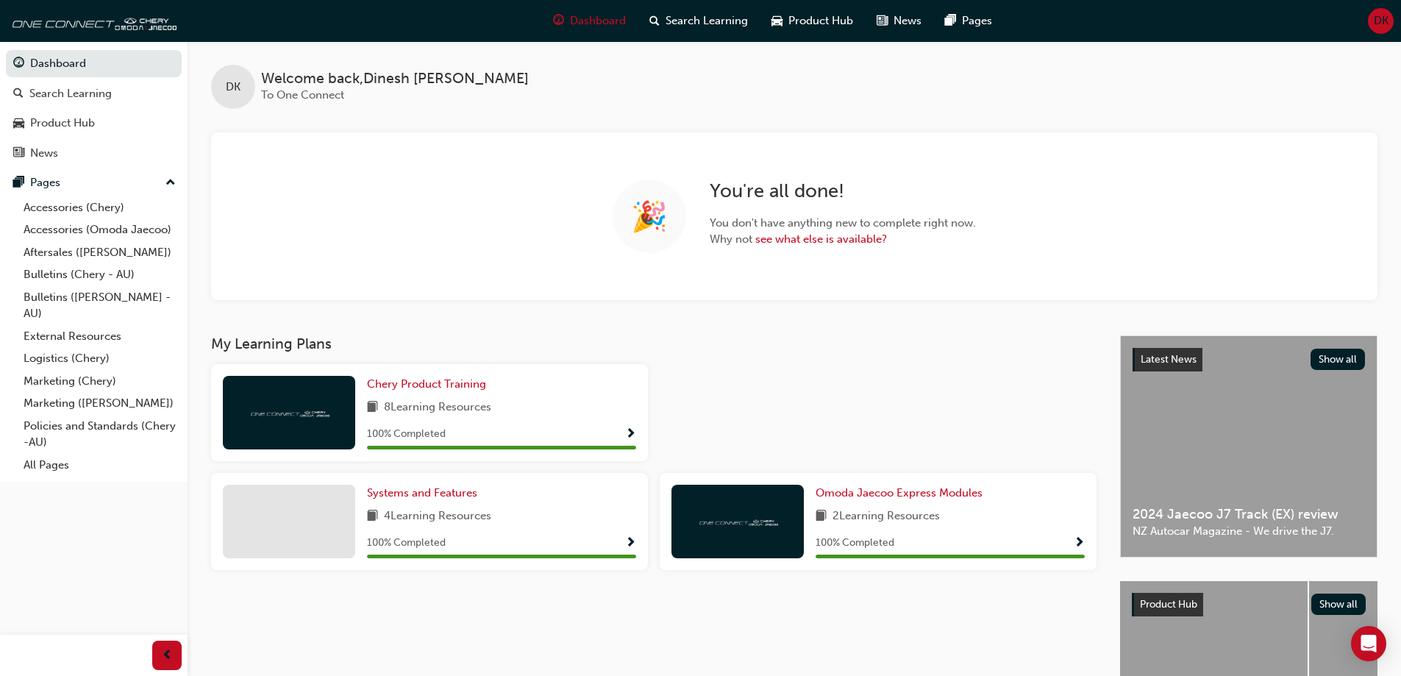
click at [860, 359] on div "My Learning Plans Chery Product Training 8 Learning Resources 100 % Completed S…" at bounding box center [665, 458] width 909 height 246
click at [165, 664] on span "prev-icon" at bounding box center [167, 655] width 11 height 18
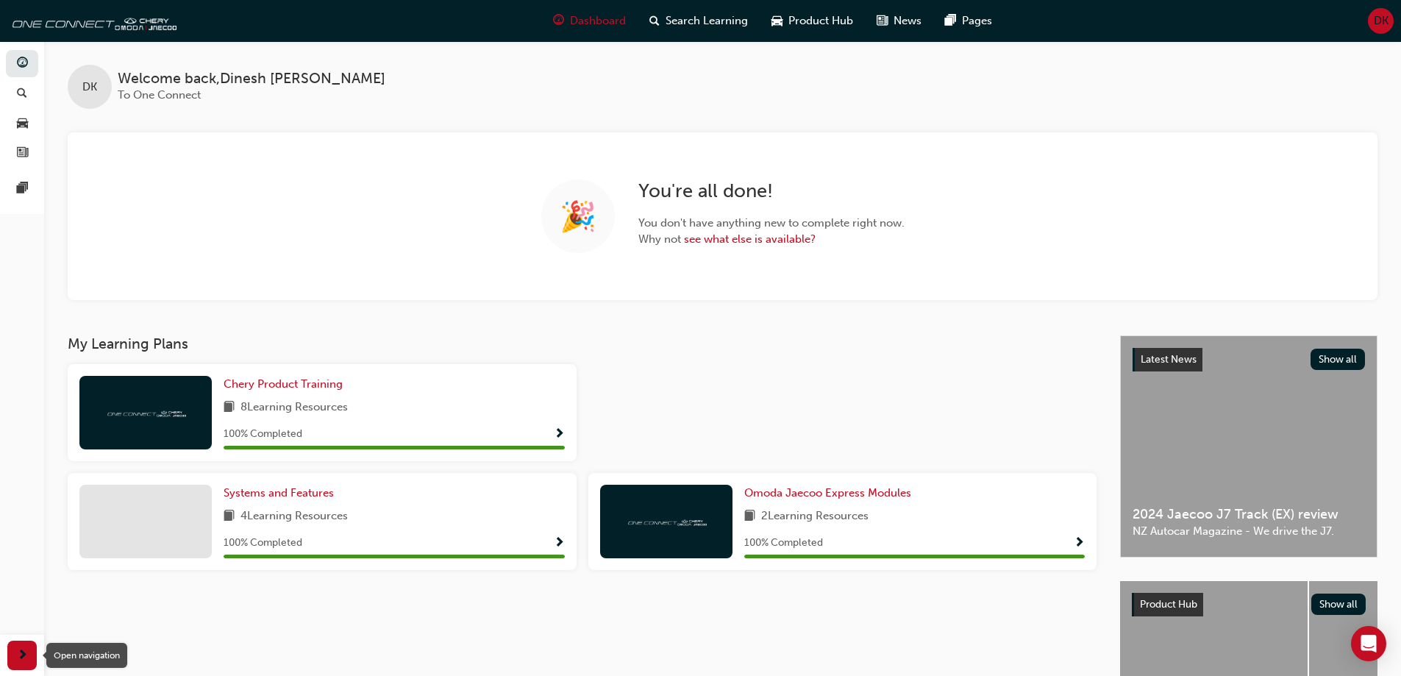
click at [22, 660] on span "next-icon" at bounding box center [22, 655] width 11 height 18
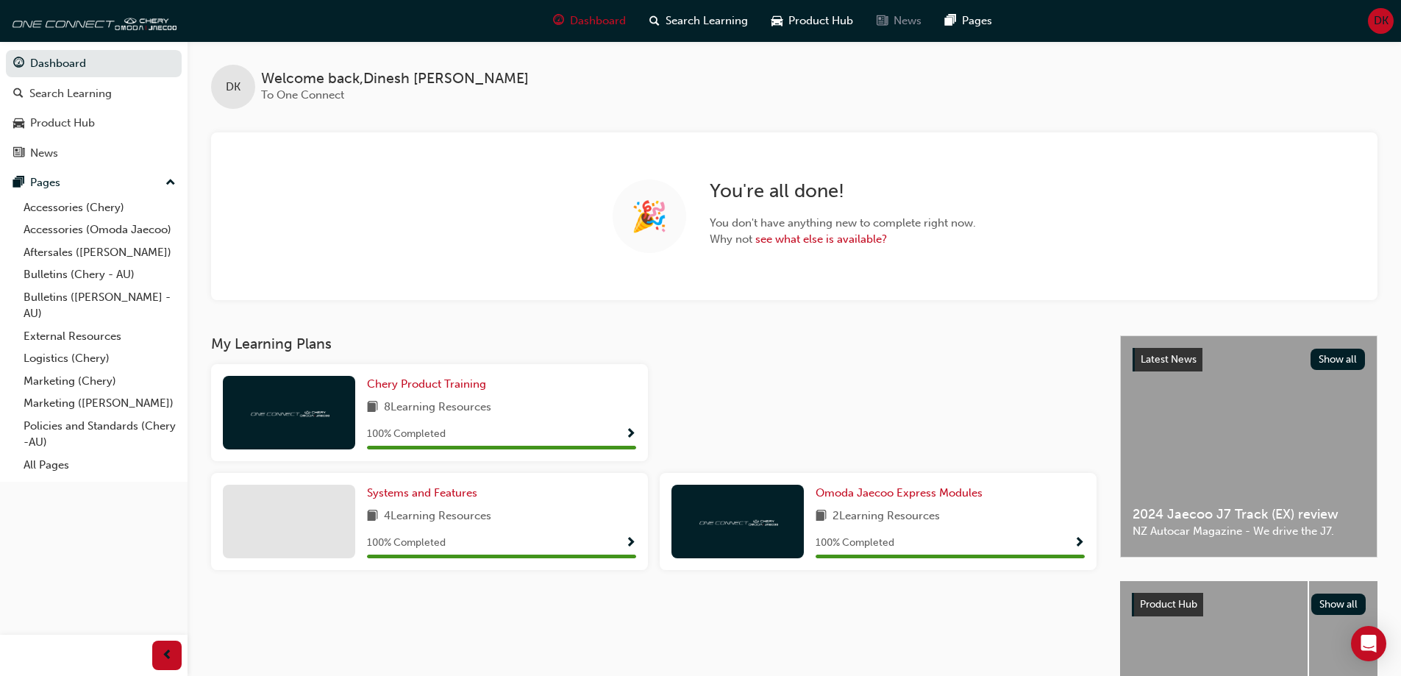
click at [905, 11] on div "News" at bounding box center [899, 21] width 68 height 30
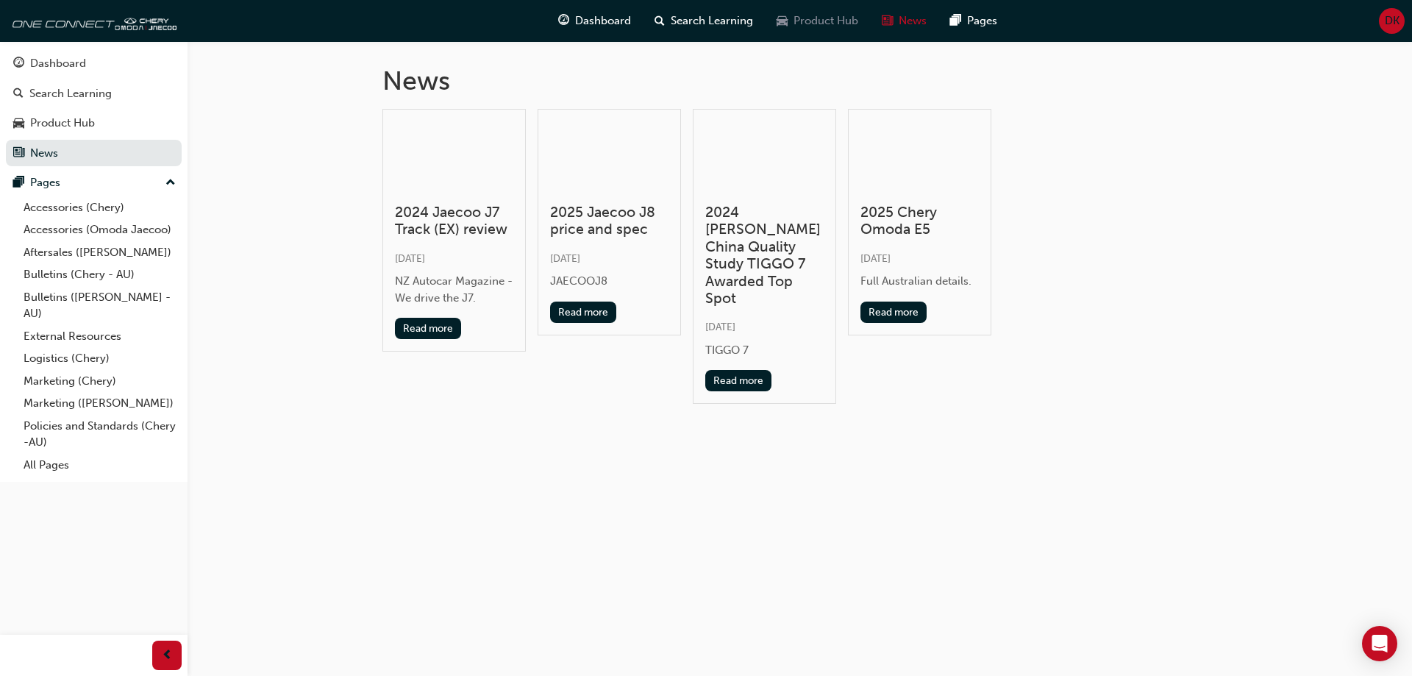
click at [811, 18] on span "Product Hub" at bounding box center [825, 21] width 65 height 17
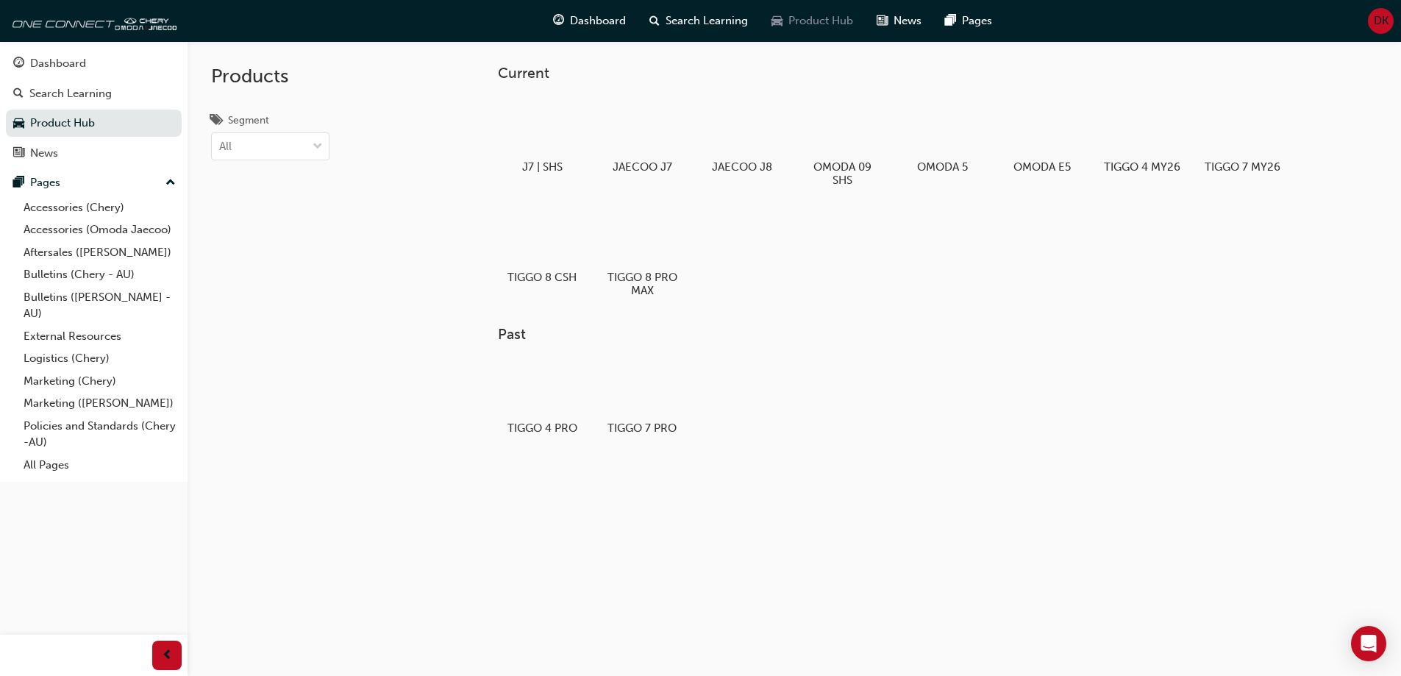
click at [814, 20] on span "Product Hub" at bounding box center [820, 21] width 65 height 17
click at [690, 19] on span "Search Learning" at bounding box center [706, 21] width 82 height 17
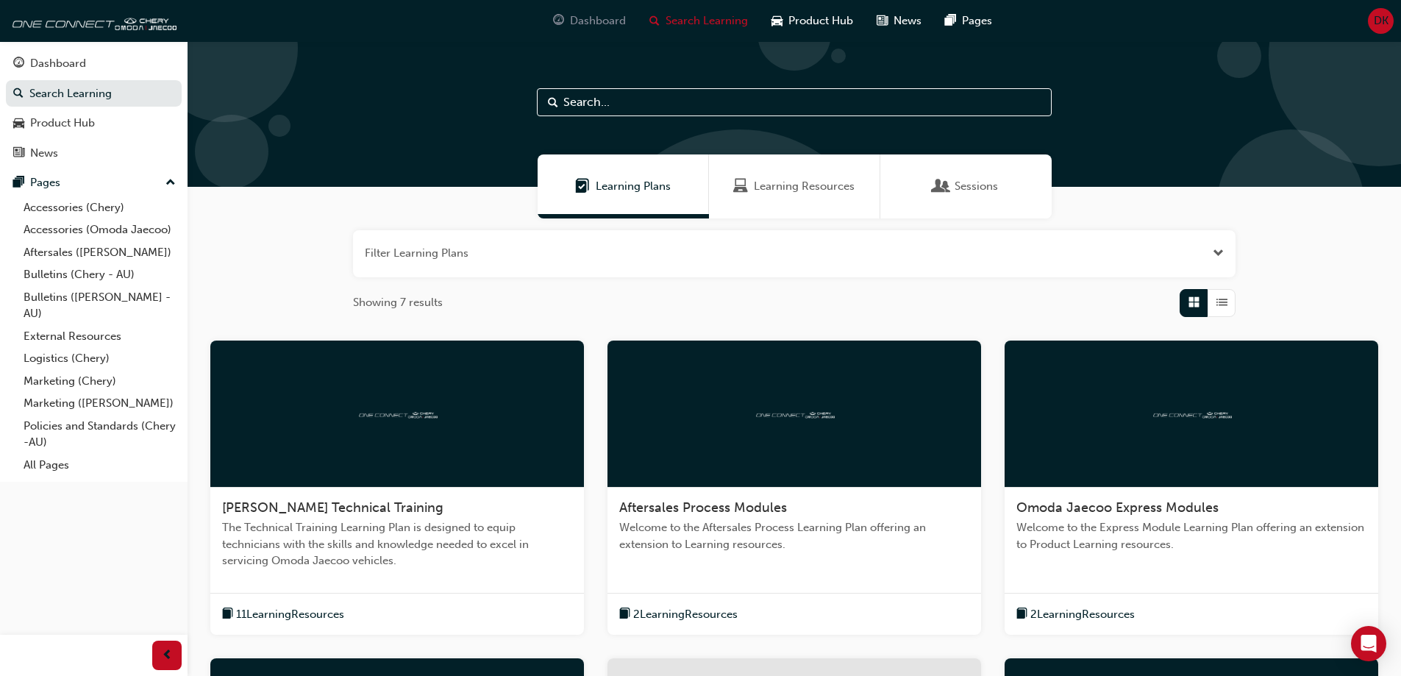
click at [582, 15] on span "Dashboard" at bounding box center [598, 21] width 56 height 17
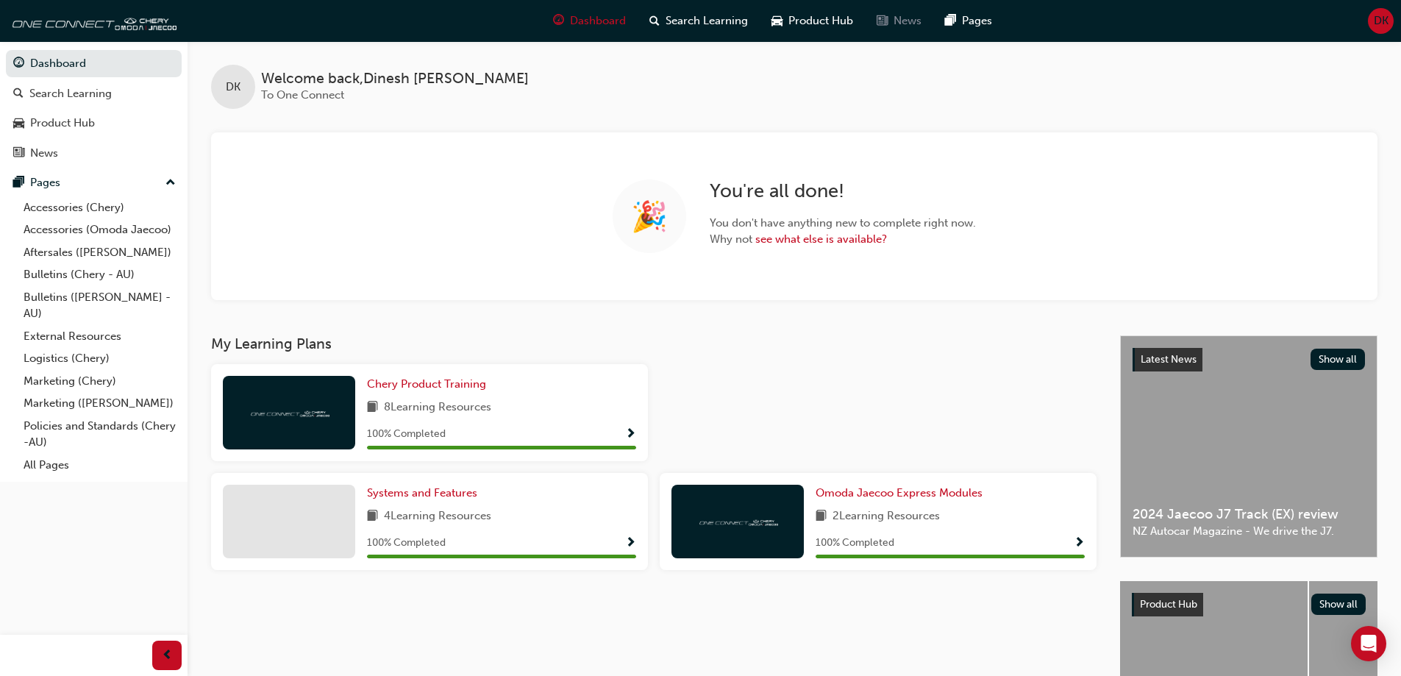
click at [894, 28] on span "News" at bounding box center [907, 21] width 28 height 17
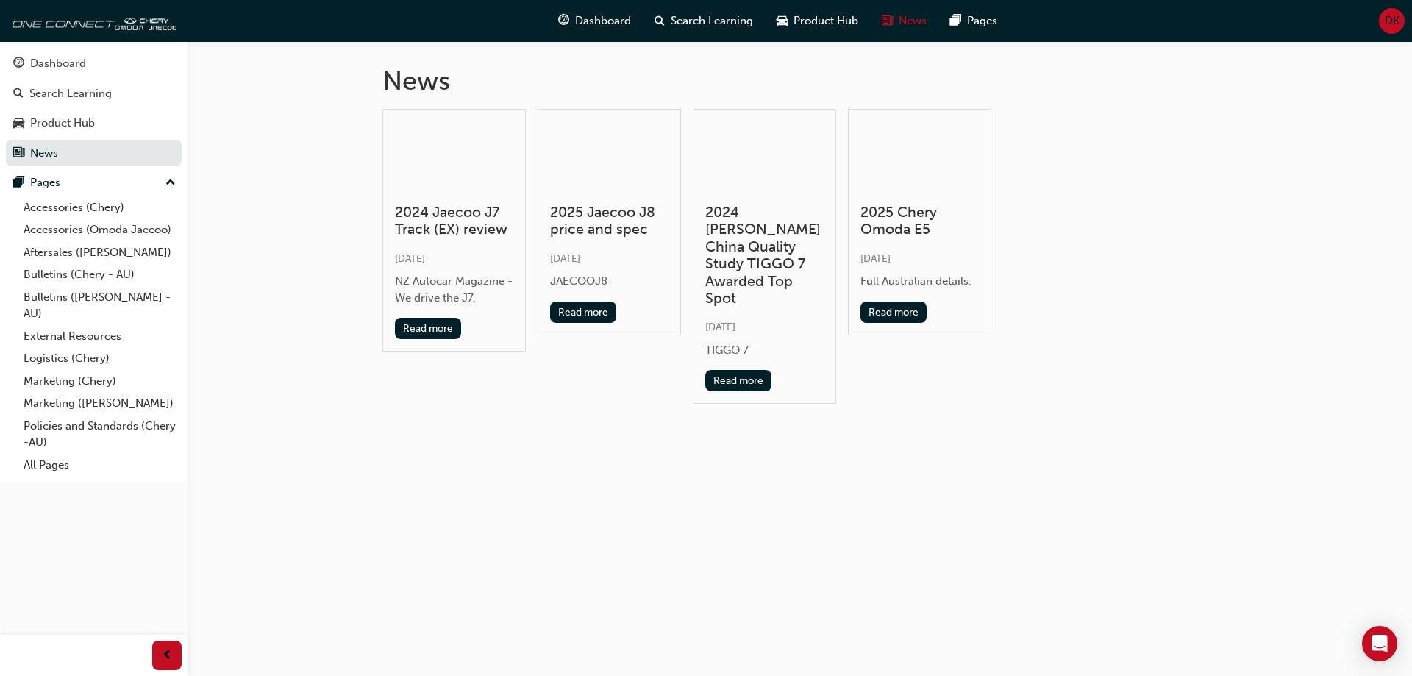
drag, startPoint x: 776, startPoint y: 511, endPoint x: 772, endPoint y: 503, distance: 8.9
click at [776, 511] on div "News 2024 Jaecoo J7 Track (EX) review Fri 21 Feb 2025 NZ Autocar Magazine - We …" at bounding box center [706, 338] width 1412 height 676
click at [824, 11] on div "Product Hub" at bounding box center [817, 21] width 105 height 30
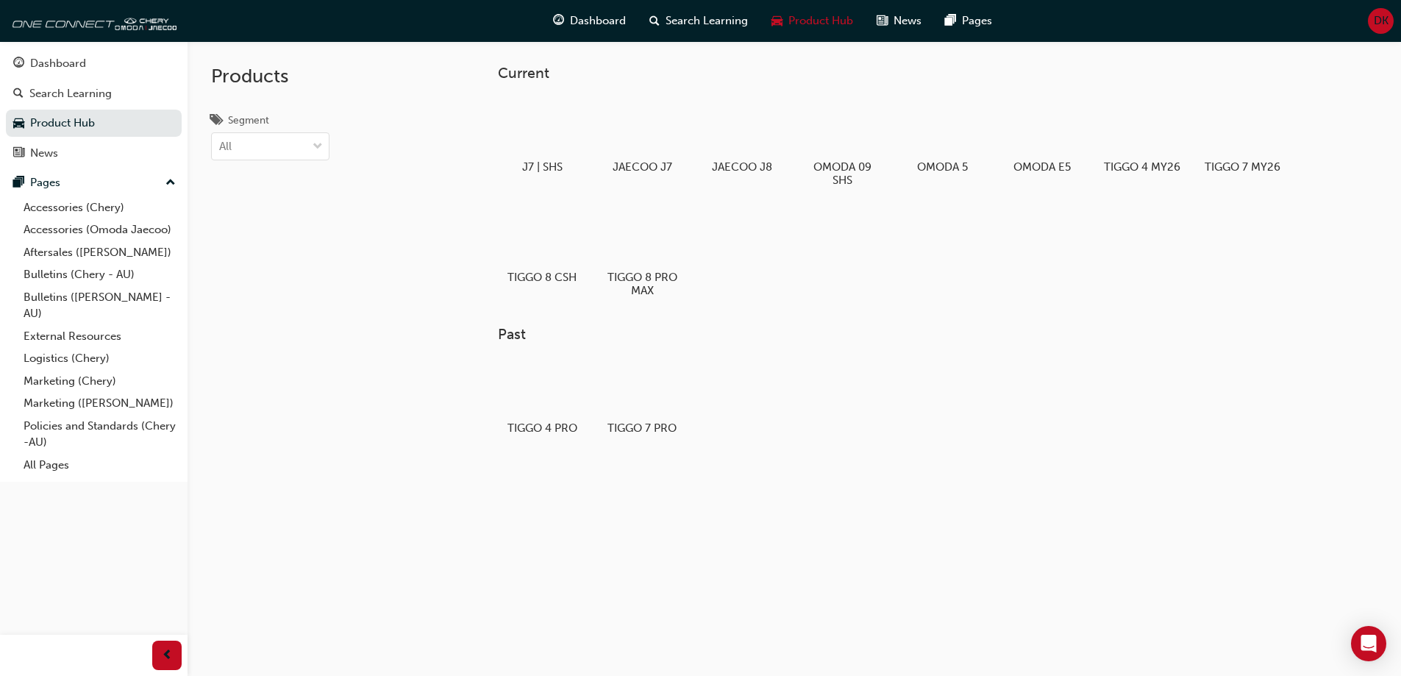
click at [813, 336] on h3 "Past" at bounding box center [915, 334] width 835 height 17
click at [370, 305] on div "Products Segment All" at bounding box center [309, 379] width 243 height 676
click at [788, 437] on div "TIGGO 4 PRO TIGGO 7 PRO" at bounding box center [915, 403] width 835 height 97
click at [64, 123] on link "Product Hub" at bounding box center [94, 123] width 176 height 27
click at [64, 124] on link "Product Hub" at bounding box center [94, 123] width 176 height 27
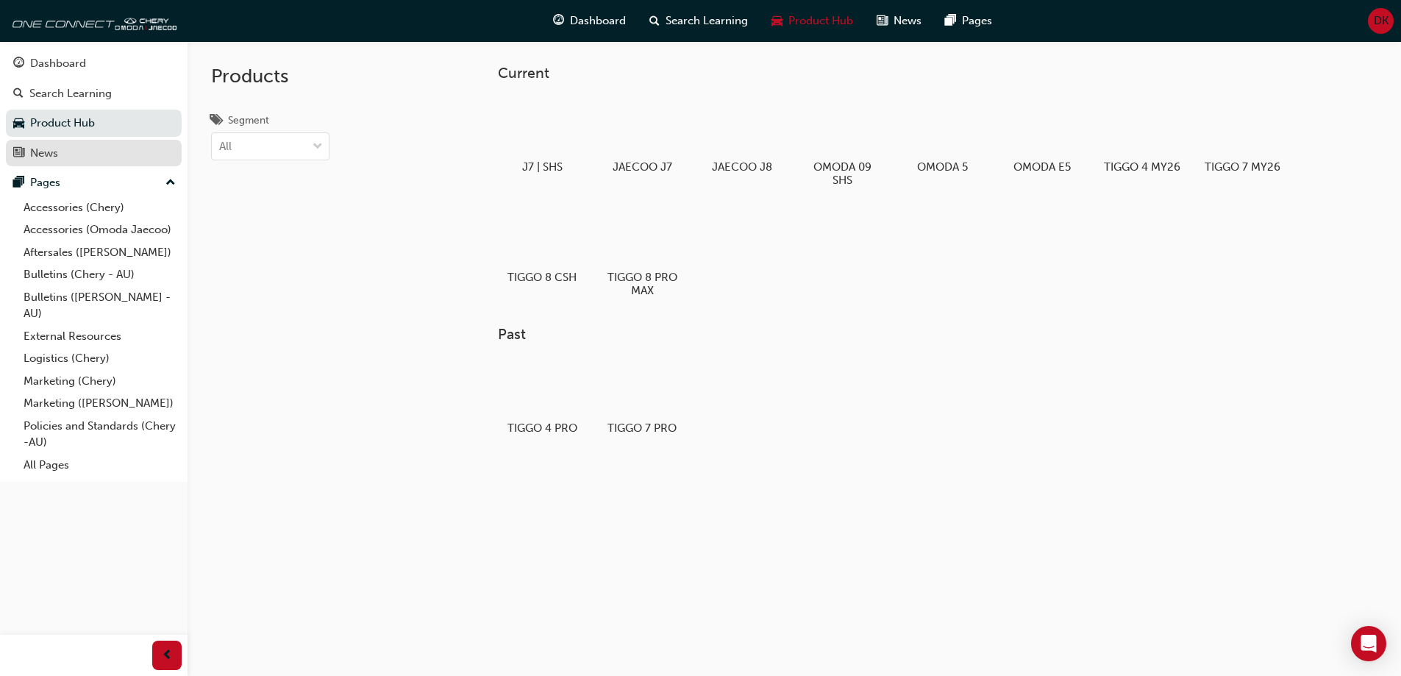
click at [51, 149] on div "News" at bounding box center [44, 153] width 28 height 17
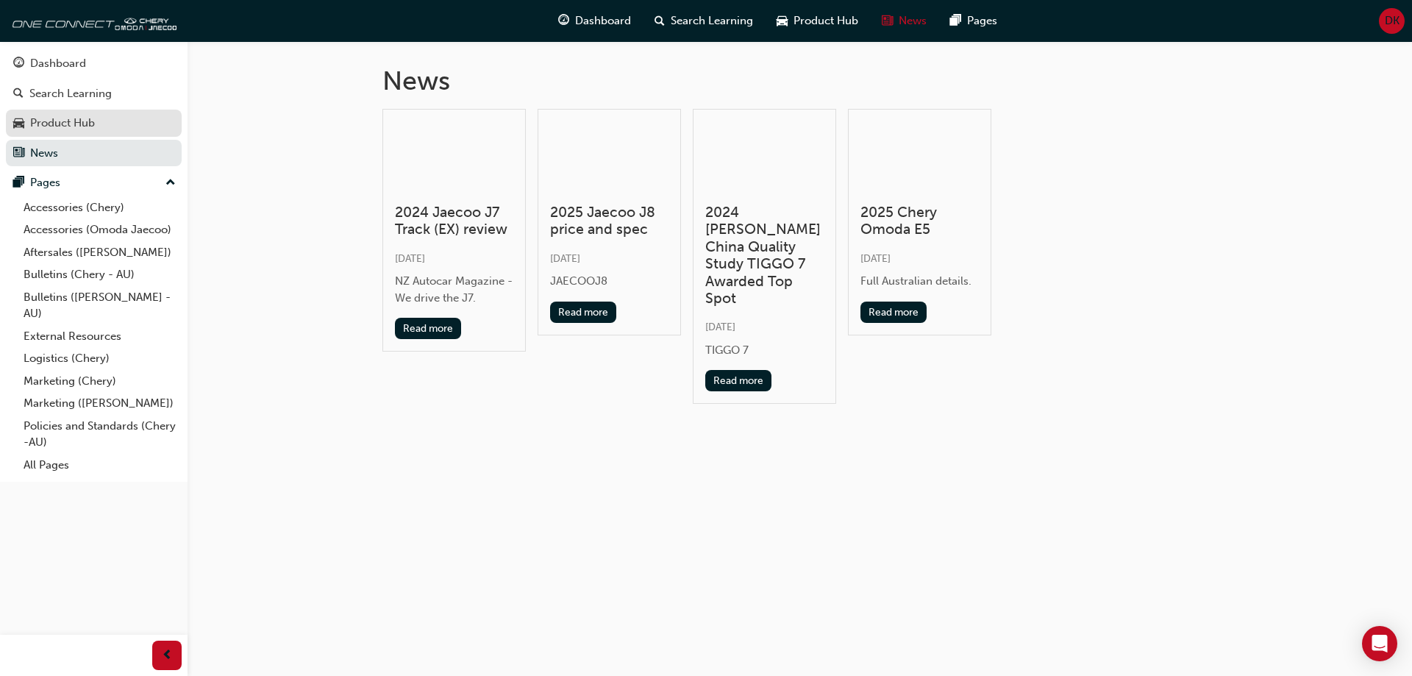
click at [64, 121] on div "Product Hub" at bounding box center [62, 123] width 65 height 17
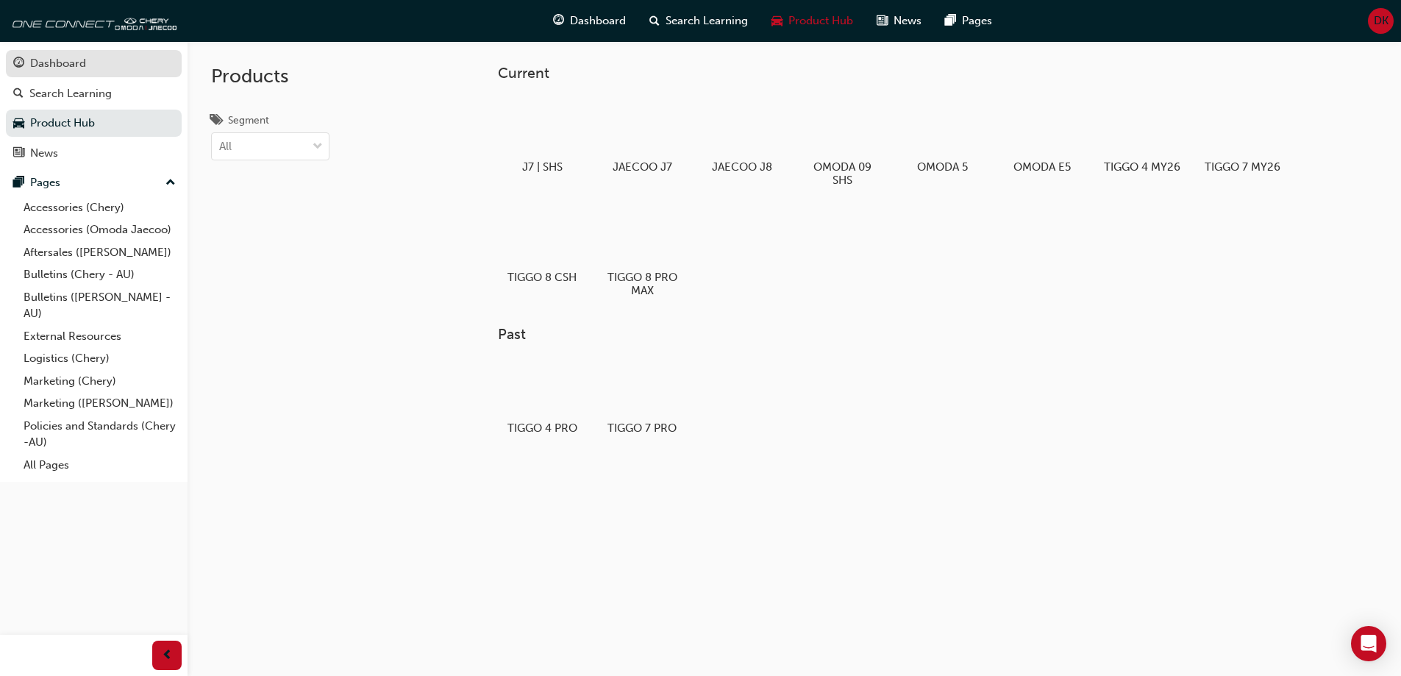
click at [61, 70] on div "Dashboard" at bounding box center [58, 63] width 56 height 17
